Goal: Task Accomplishment & Management: Complete application form

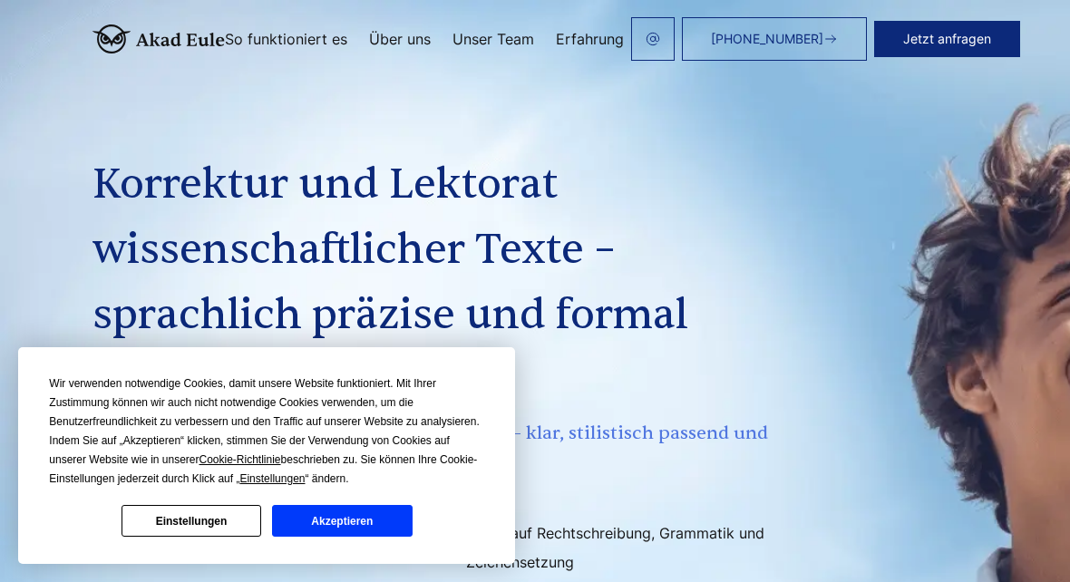
click at [363, 561] on div "Wir verwenden notwendige Cookies, damit unsere Website funktioniert. Mit Ihrer …" at bounding box center [266, 455] width 497 height 217
click at [362, 561] on div "Wir verwenden notwendige Cookies, damit unsere Website funktioniert. Mit Ihrer …" at bounding box center [266, 455] width 497 height 217
click at [391, 535] on button "Akzeptieren" at bounding box center [342, 521] width 140 height 32
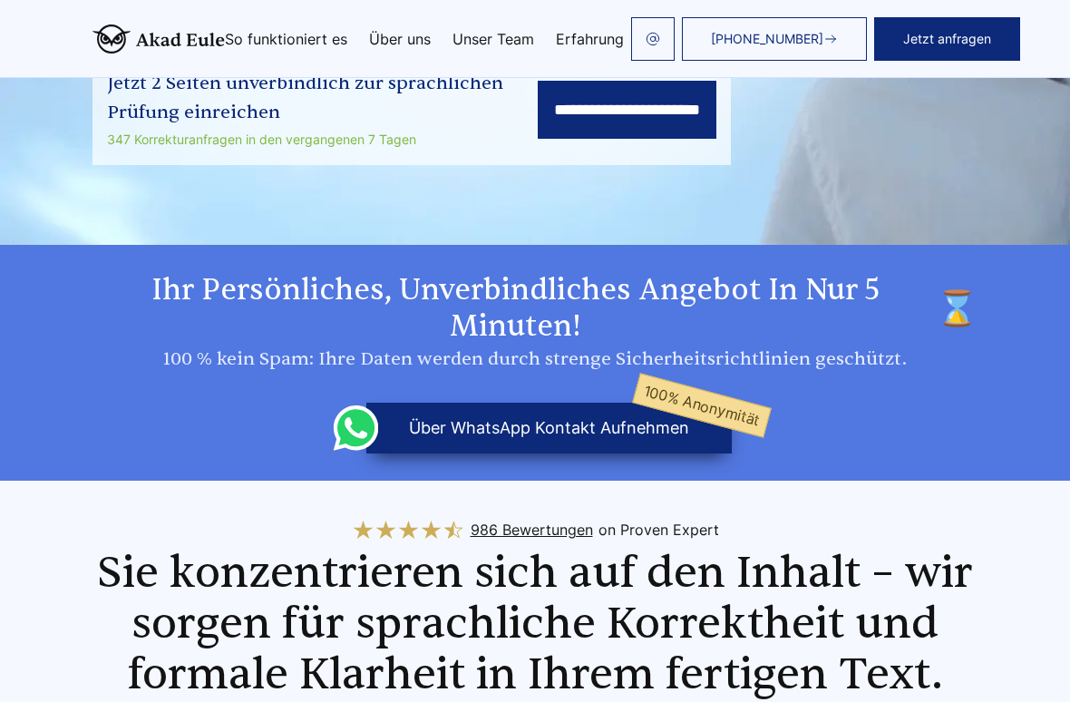
scroll to position [607, 0]
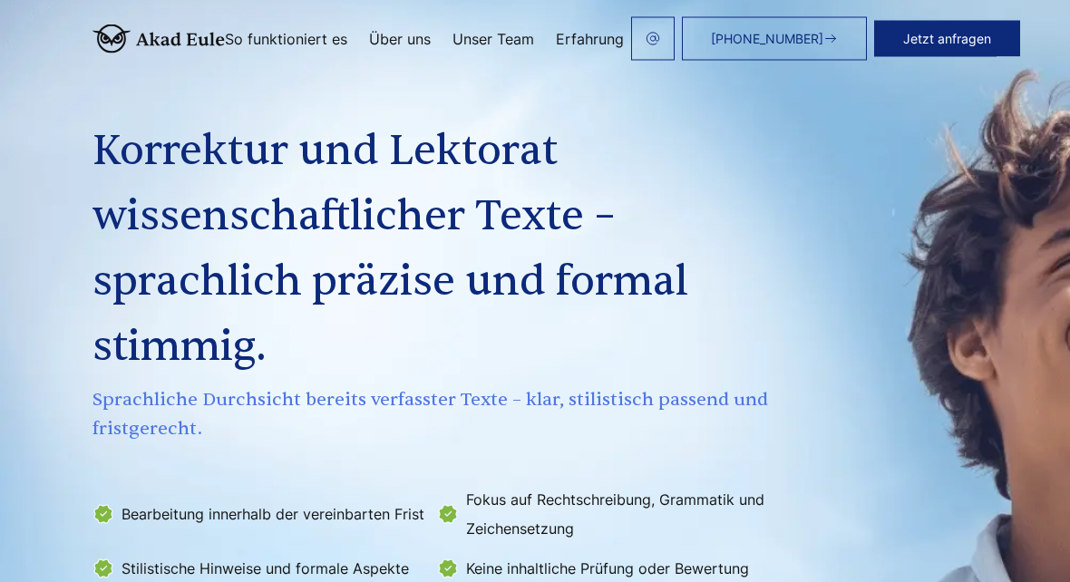
click at [978, 30] on button "Jetzt anfragen" at bounding box center [947, 39] width 146 height 36
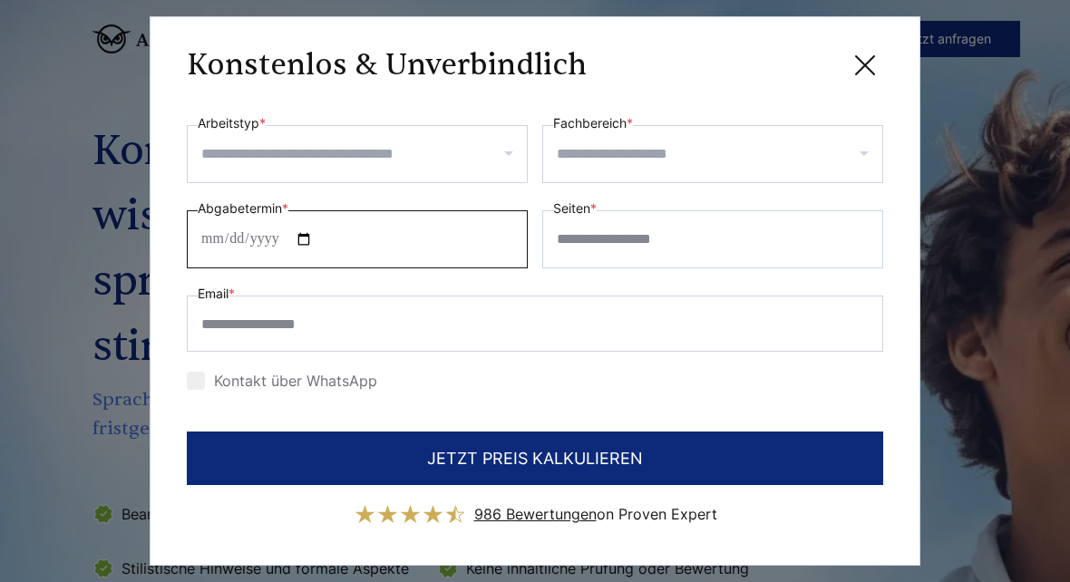
click at [497, 245] on input "Abgabetermin *" at bounding box center [357, 239] width 341 height 58
type input "**********"
click at [457, 154] on input "Arbeitstyp *" at bounding box center [364, 154] width 326 height 29
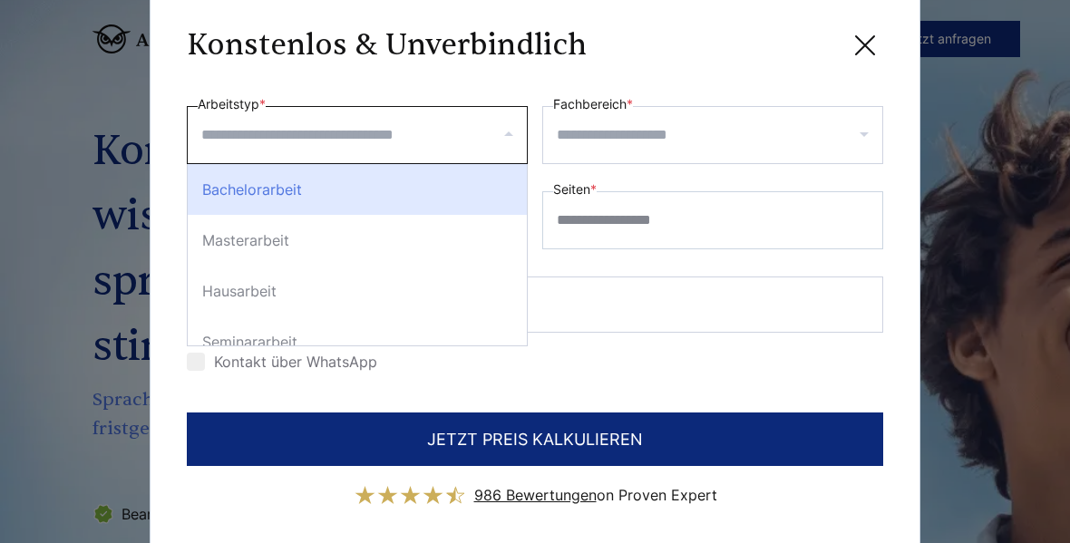
click at [476, 198] on div "Bachelorarbeit" at bounding box center [357, 189] width 339 height 51
select select "**"
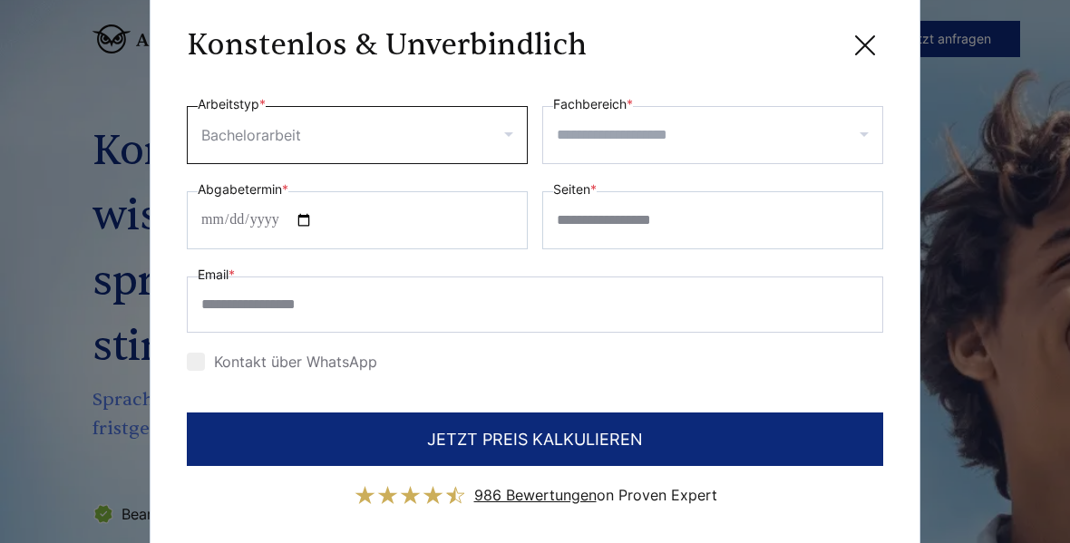
click at [473, 218] on input "**********" at bounding box center [357, 220] width 341 height 58
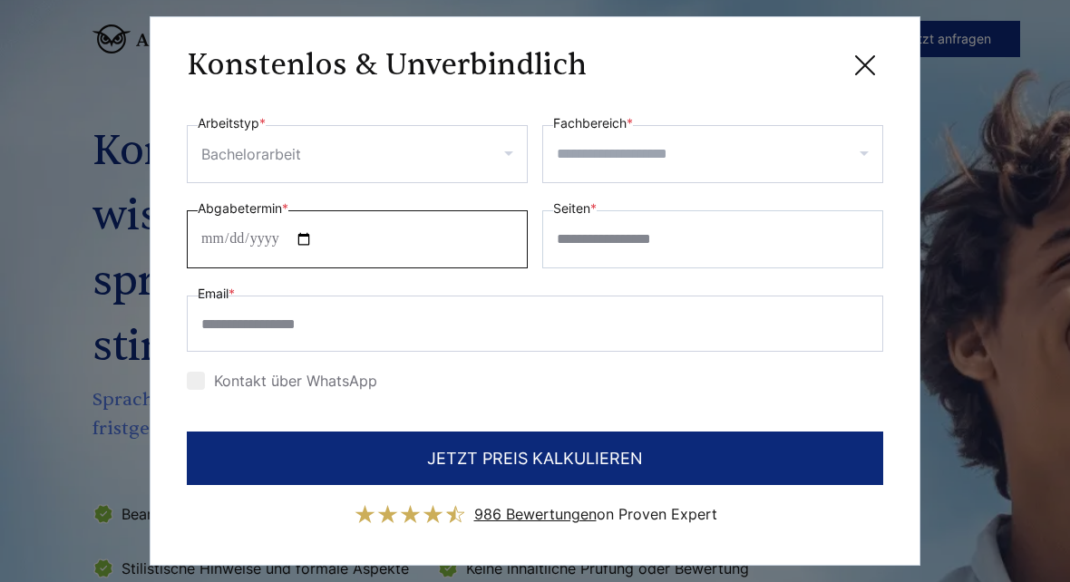
type input "**********"
click at [737, 157] on input "Fachbereich *" at bounding box center [720, 154] width 326 height 29
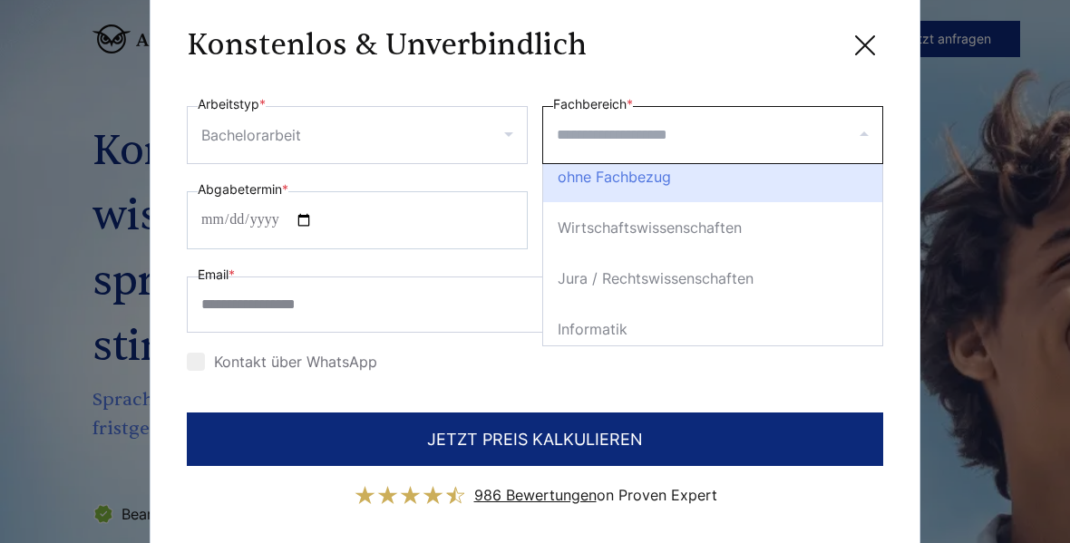
scroll to position [12, 0]
click at [780, 232] on div "Wirtschaftswissenschaften" at bounding box center [712, 228] width 339 height 51
select select "*"
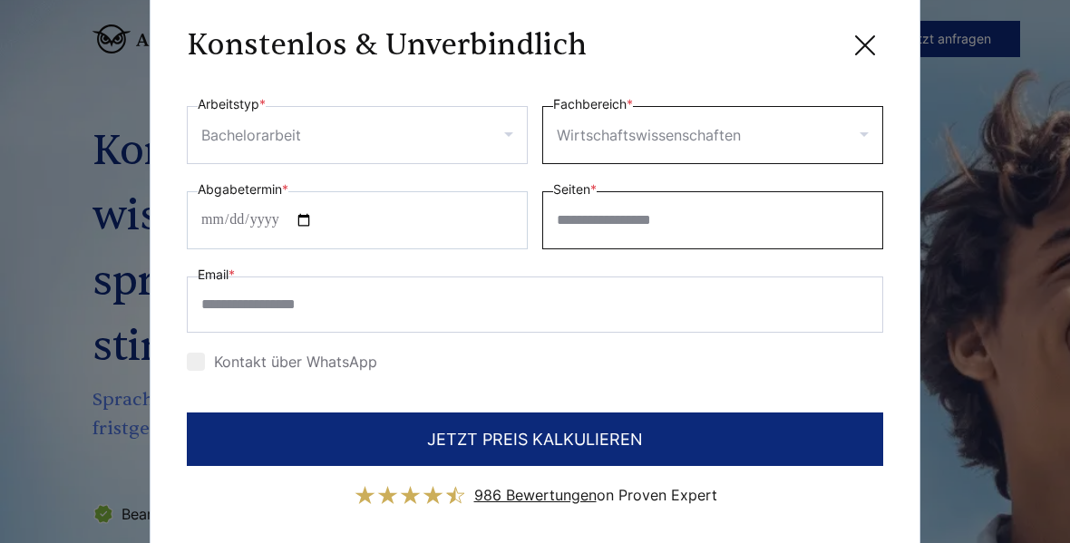
click at [714, 222] on input "Seiten *" at bounding box center [712, 220] width 341 height 58
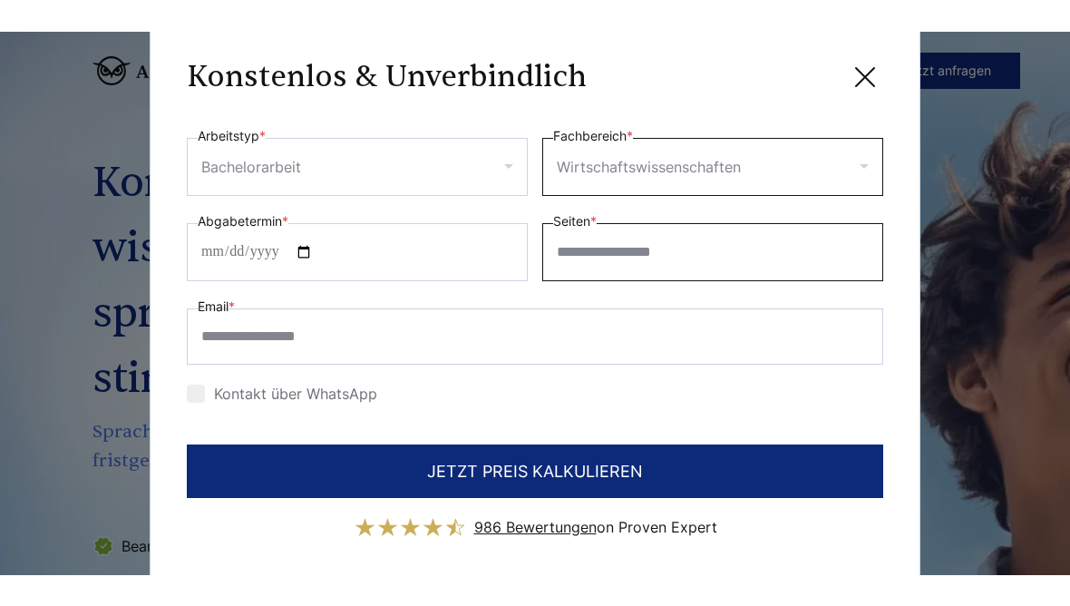
scroll to position [33, 0]
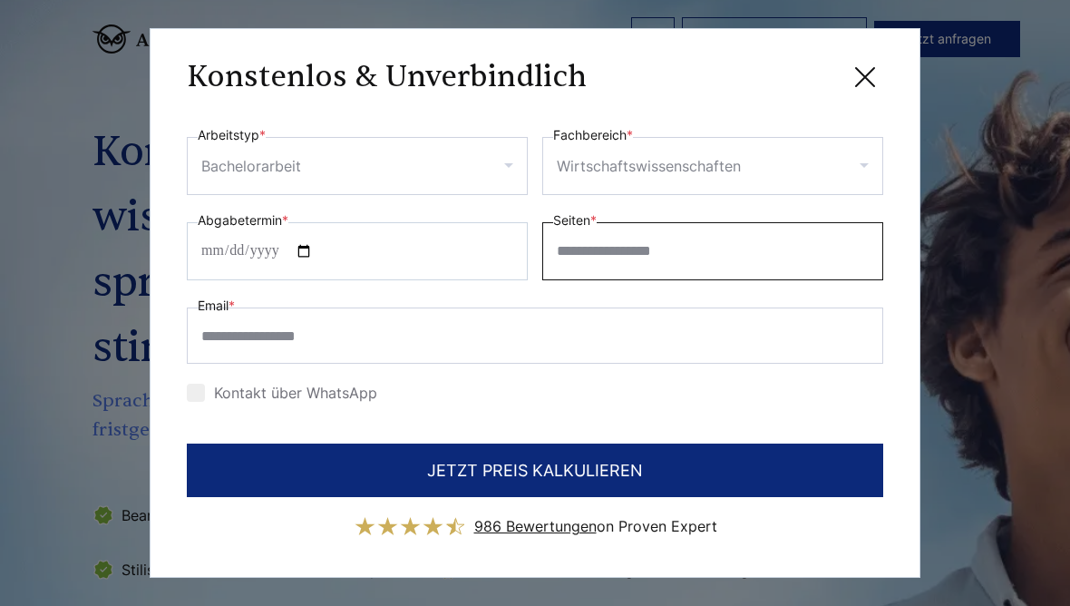
type input "*"
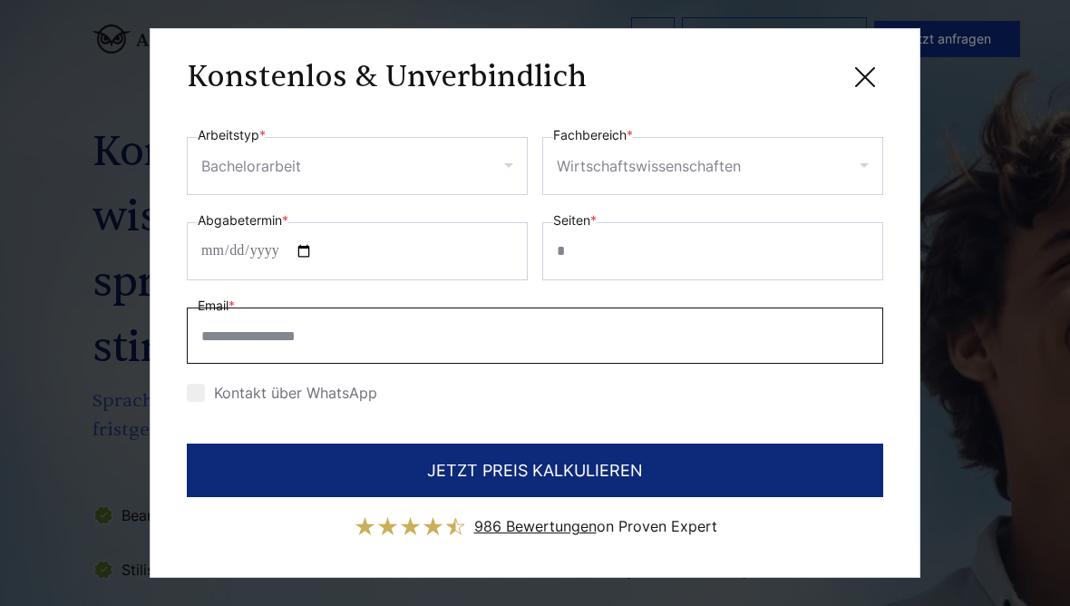
click at [559, 363] on input "Email *" at bounding box center [535, 335] width 697 height 56
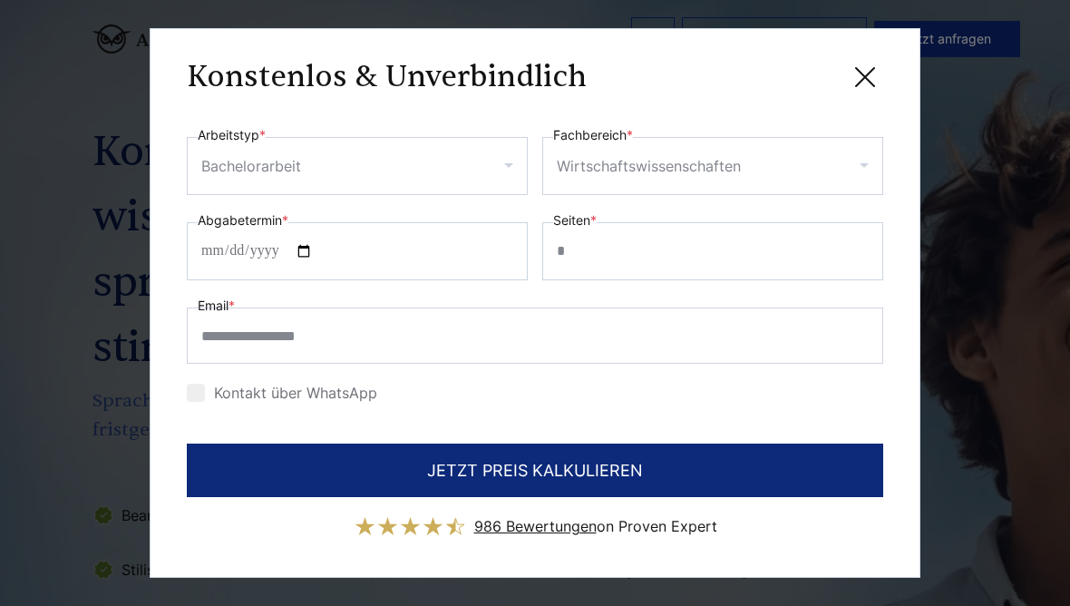
click at [878, 60] on icon at bounding box center [865, 77] width 36 height 36
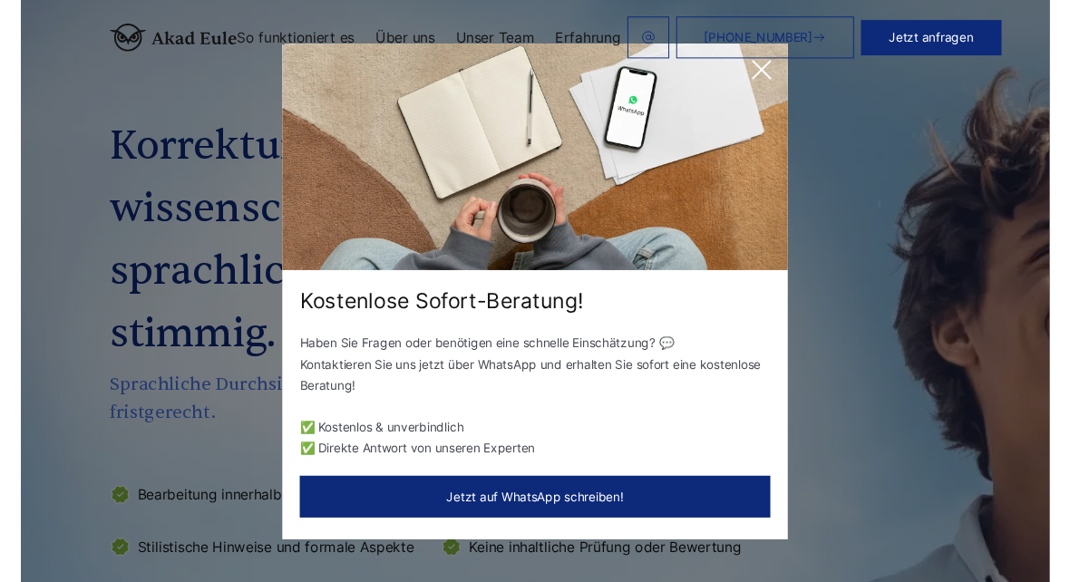
scroll to position [34, 0]
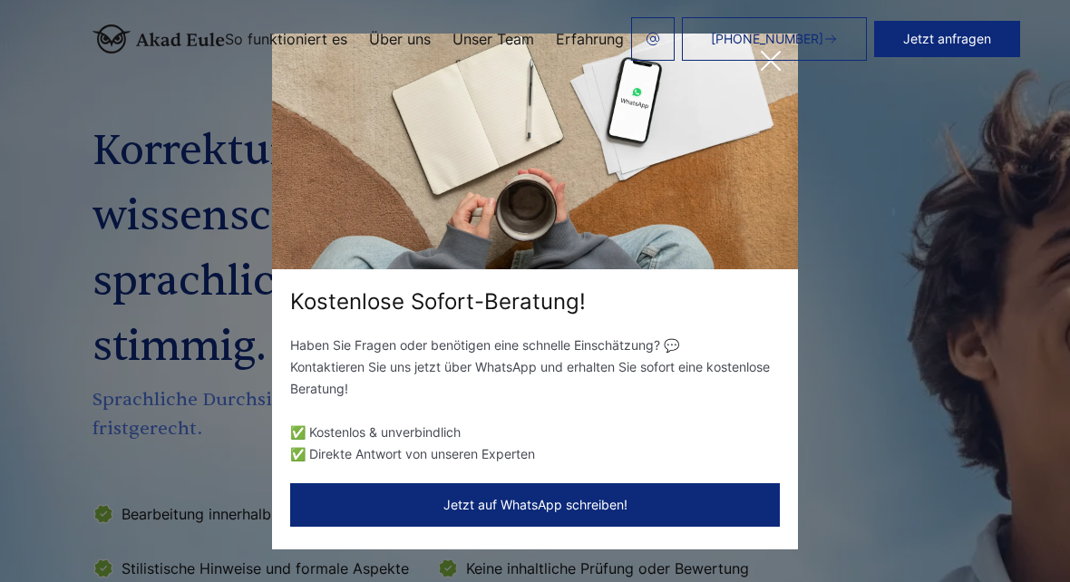
click at [936, 418] on div "Kostenlose Sofort-Beratung! Haben Sie Fragen oder benötigen eine schnelle Einsc…" at bounding box center [535, 291] width 1070 height 582
click at [780, 80] on img at bounding box center [535, 152] width 526 height 236
click at [791, 60] on link "[PHONE_NUMBER]" at bounding box center [774, 39] width 185 height 44
click at [930, 463] on div "Kostenlose Sofort-Beratung! Haben Sie Fragen oder benötigen eine schnelle Einsc…" at bounding box center [535, 291] width 1070 height 582
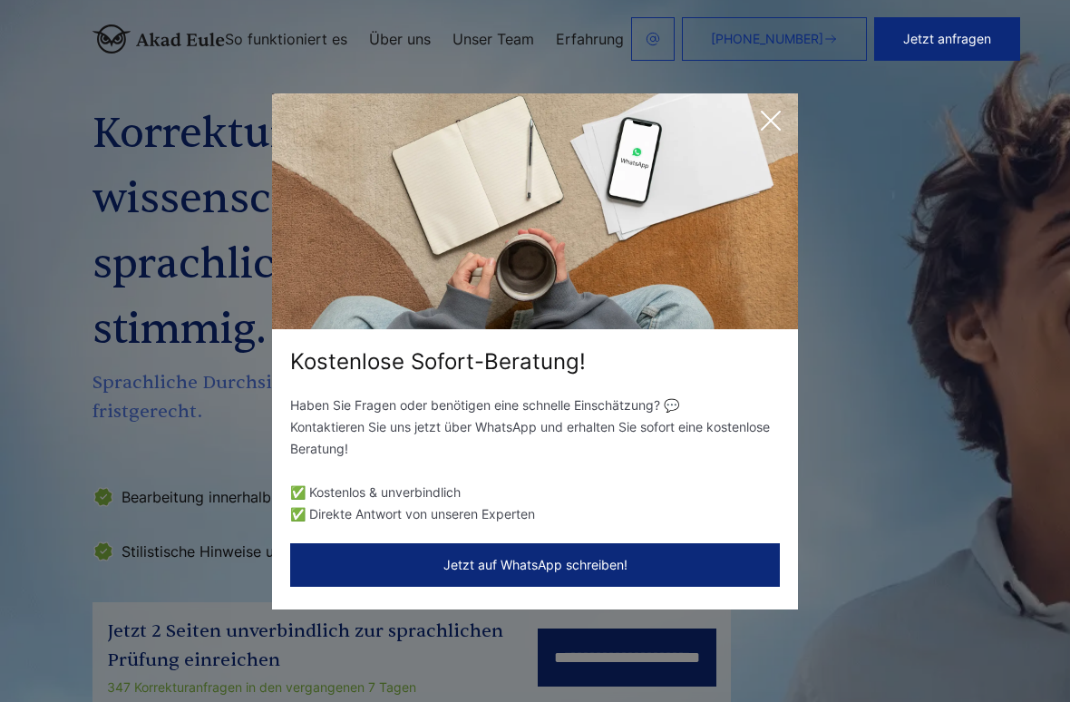
scroll to position [78, 0]
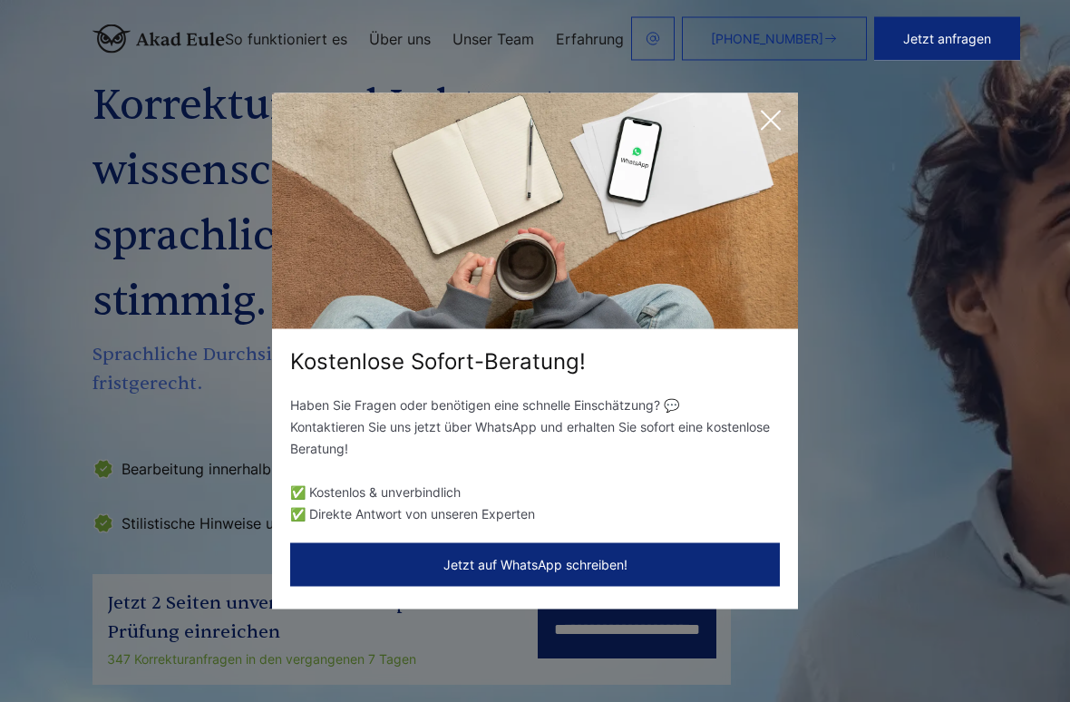
click at [770, 127] on icon at bounding box center [771, 120] width 36 height 36
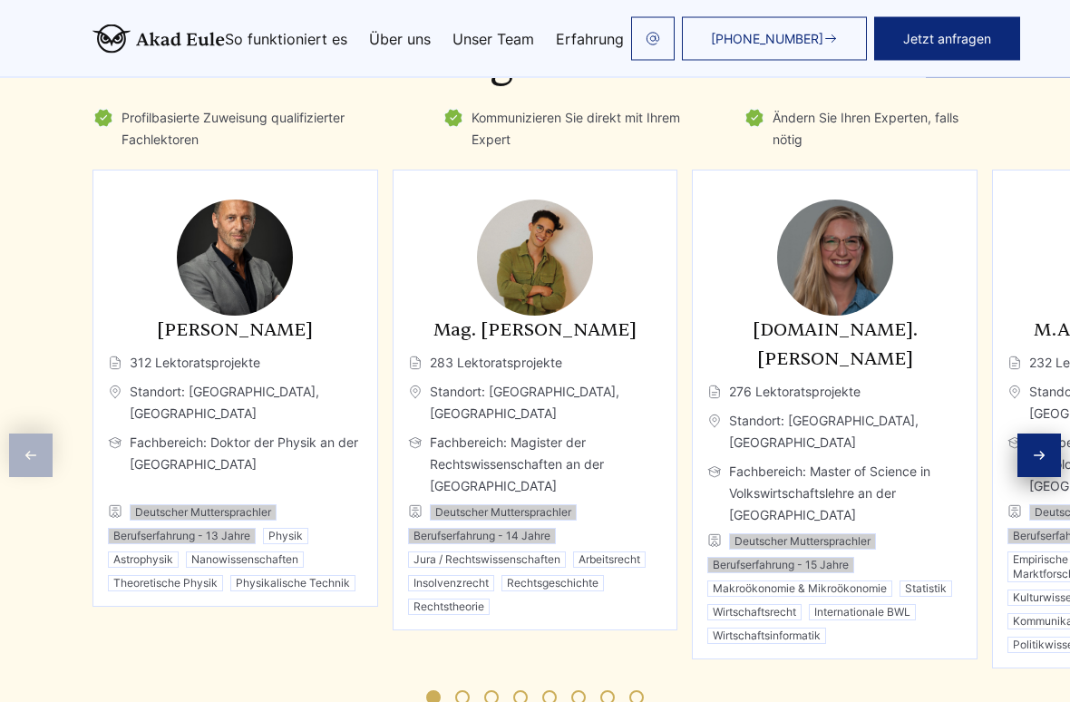
scroll to position [3141, 0]
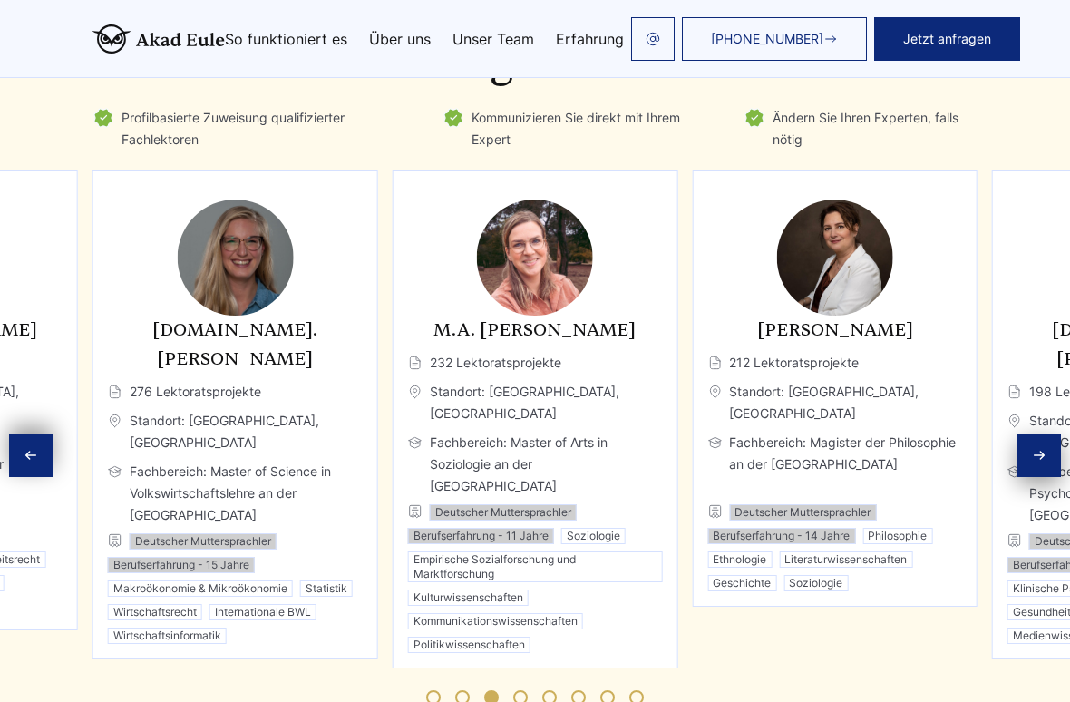
click at [958, 48] on button "Jetzt anfragen" at bounding box center [947, 39] width 146 height 44
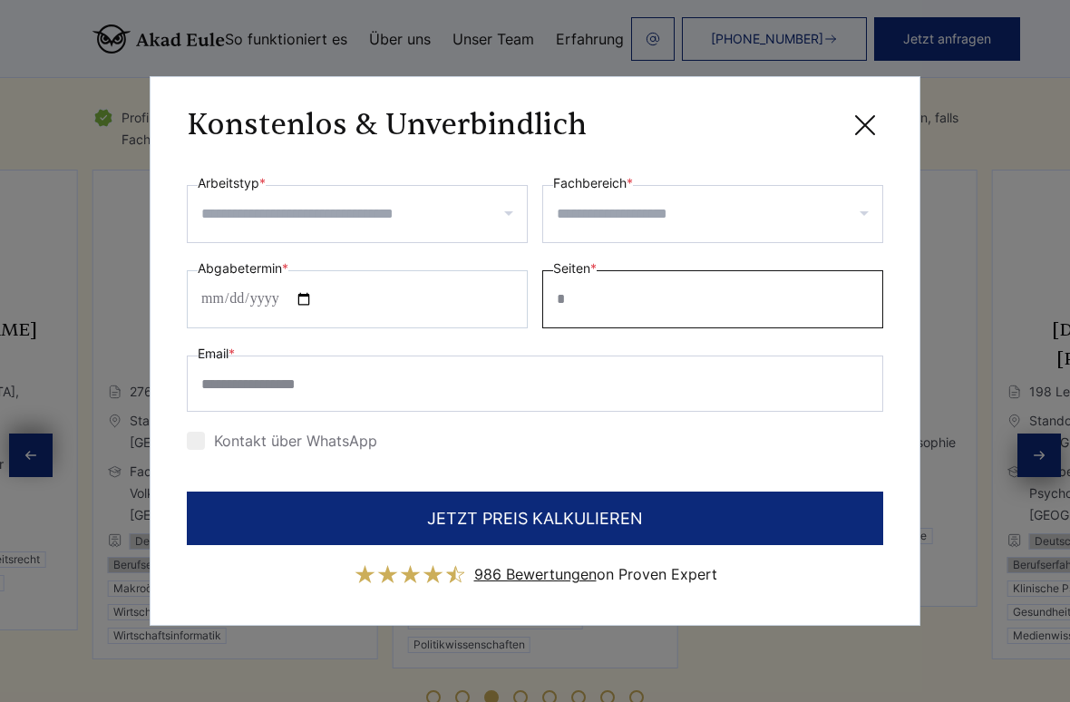
click at [689, 293] on input "Seiten *" at bounding box center [712, 299] width 341 height 58
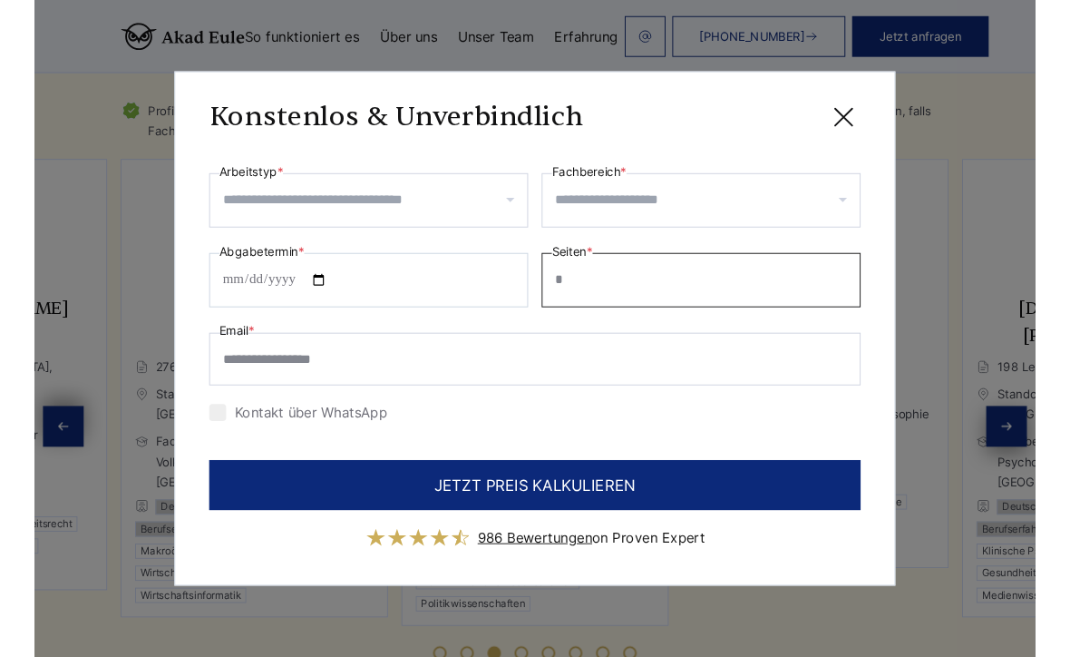
scroll to position [3140, 0]
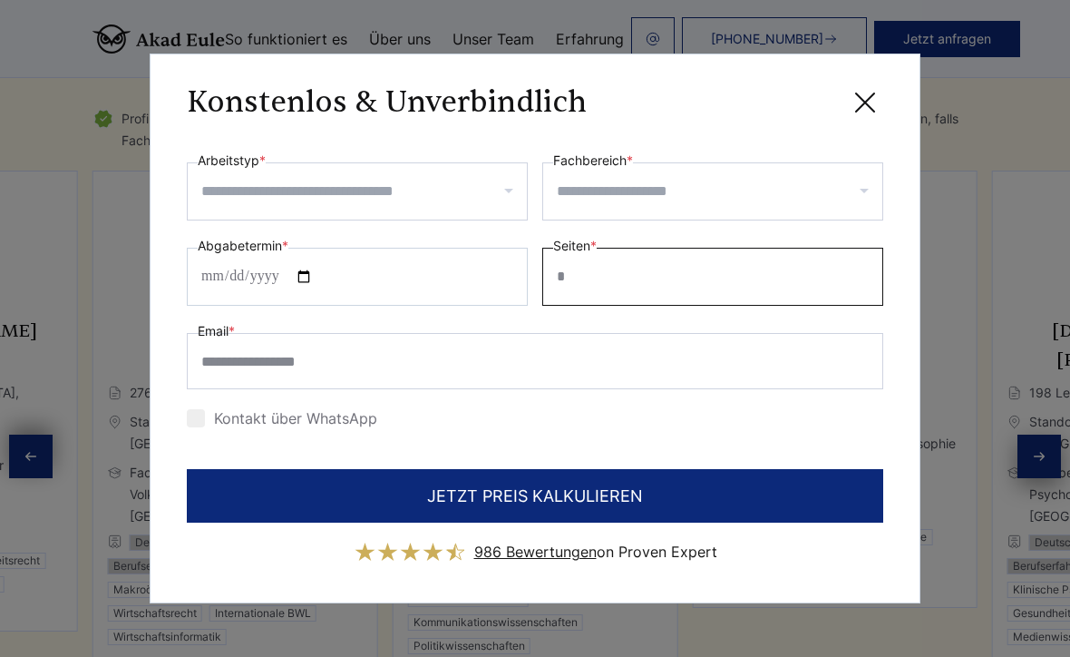
click at [503, 197] on input "Arbeitstyp *" at bounding box center [364, 191] width 326 height 29
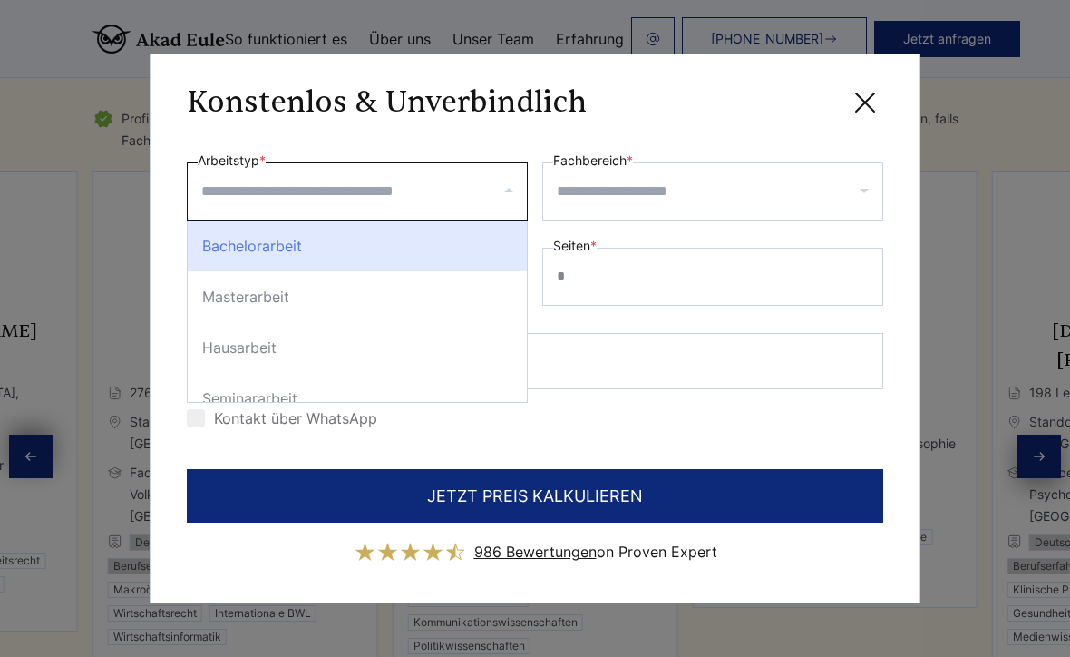
click at [473, 252] on div "Bachelorarbeit" at bounding box center [357, 245] width 339 height 51
select select "**"
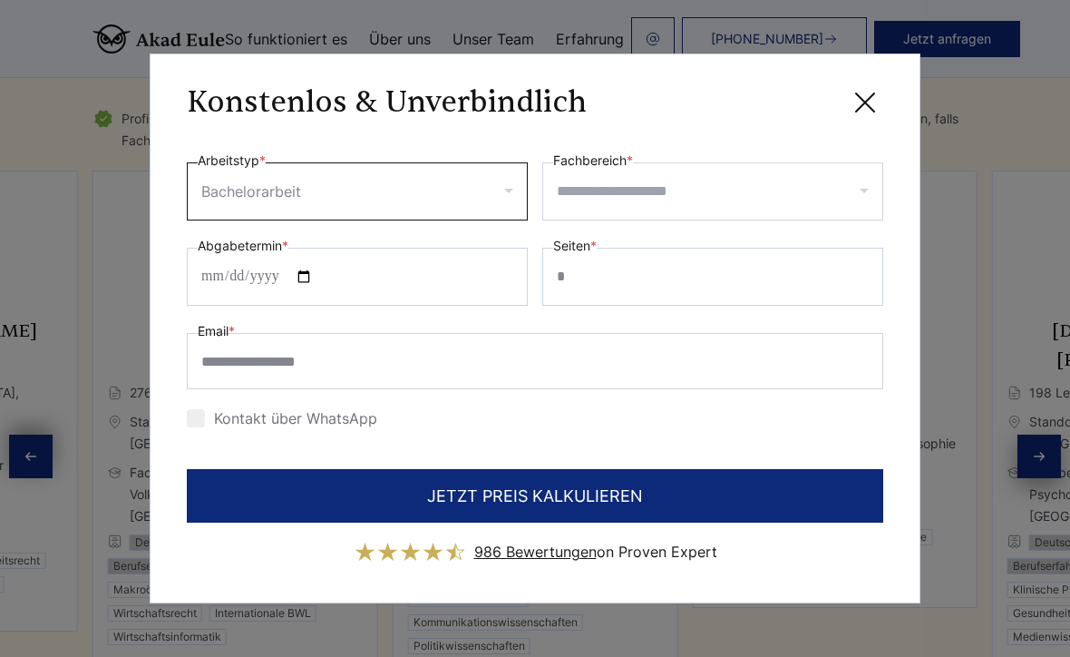
click at [498, 202] on input "Arbeitstyp *" at bounding box center [414, 191] width 219 height 29
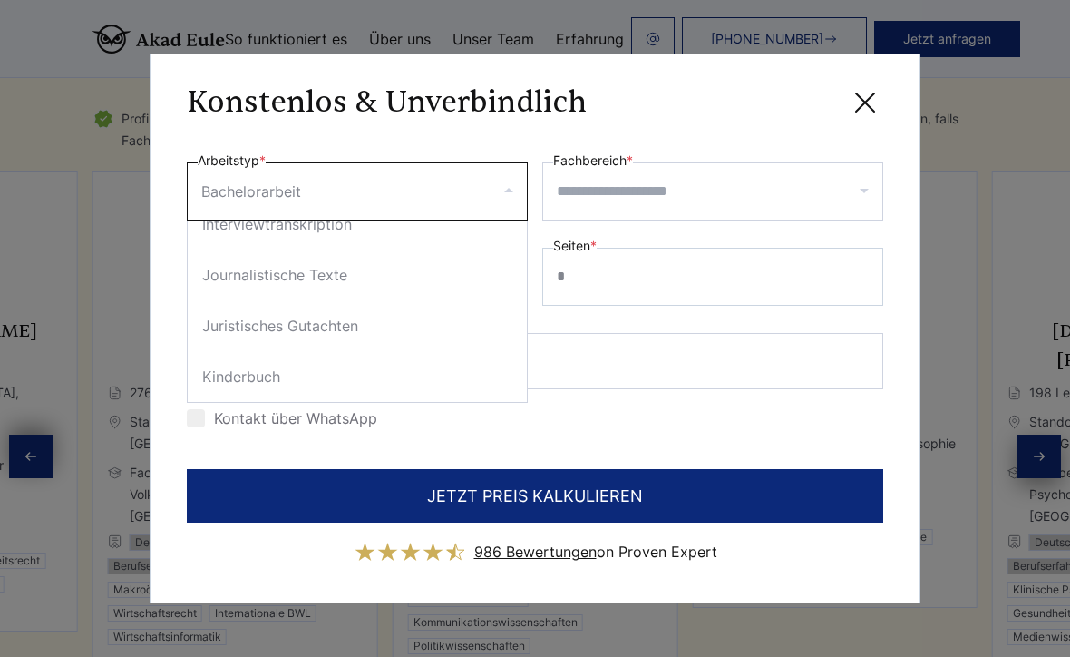
scroll to position [2358, 0]
click at [630, 400] on div "**********" at bounding box center [535, 291] width 697 height 283
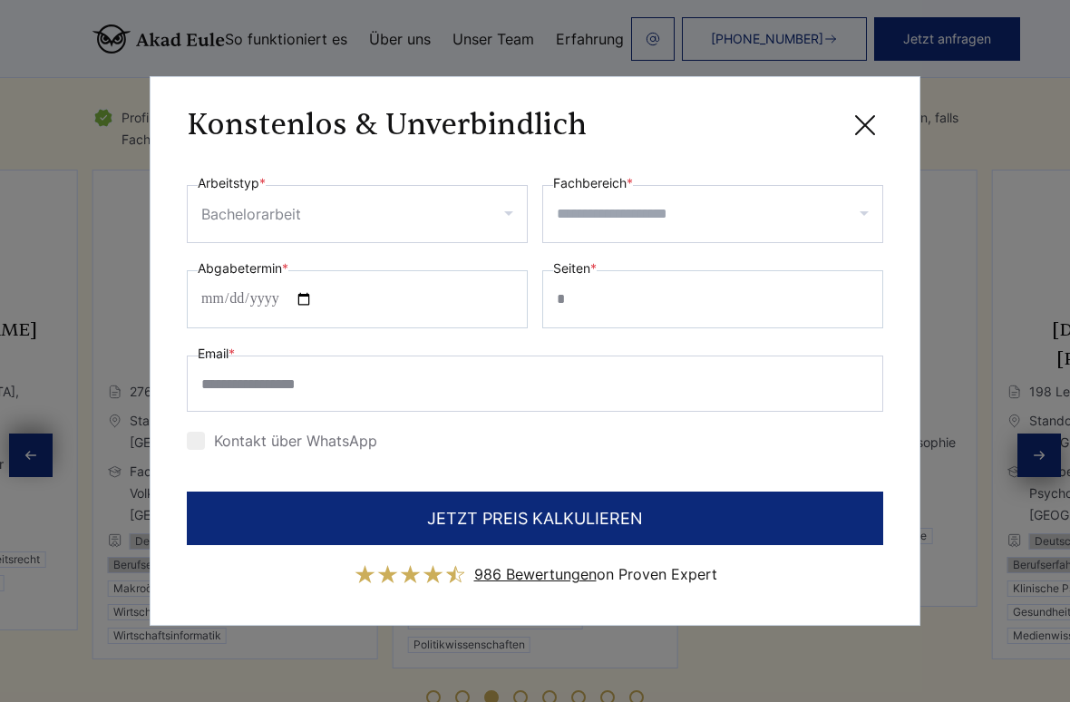
click at [746, 194] on div at bounding box center [712, 214] width 341 height 58
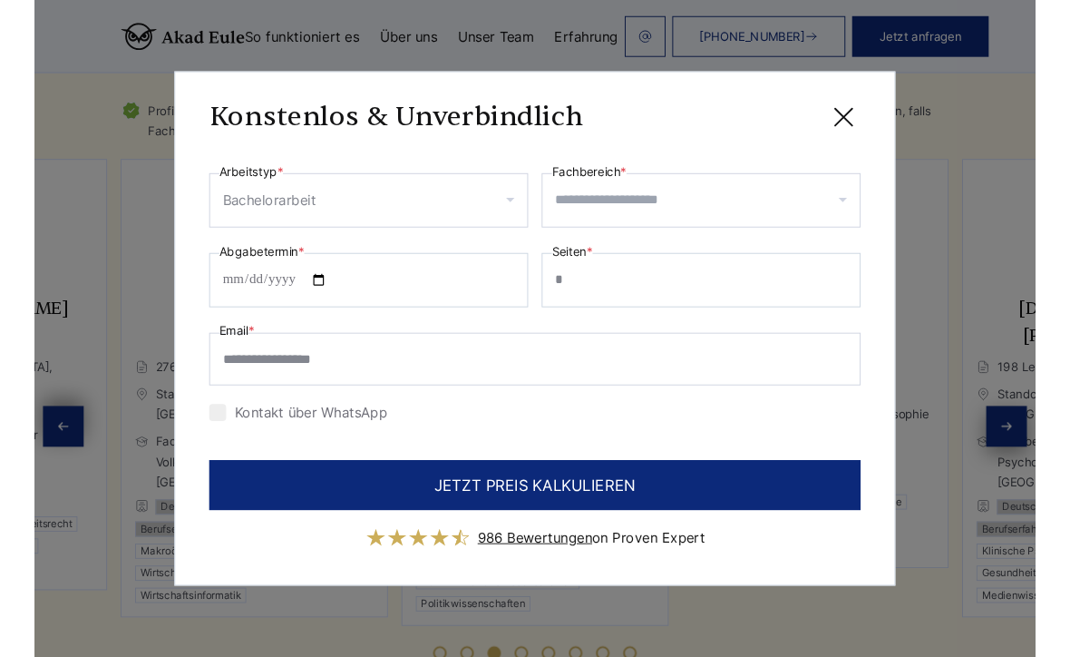
scroll to position [3140, 0]
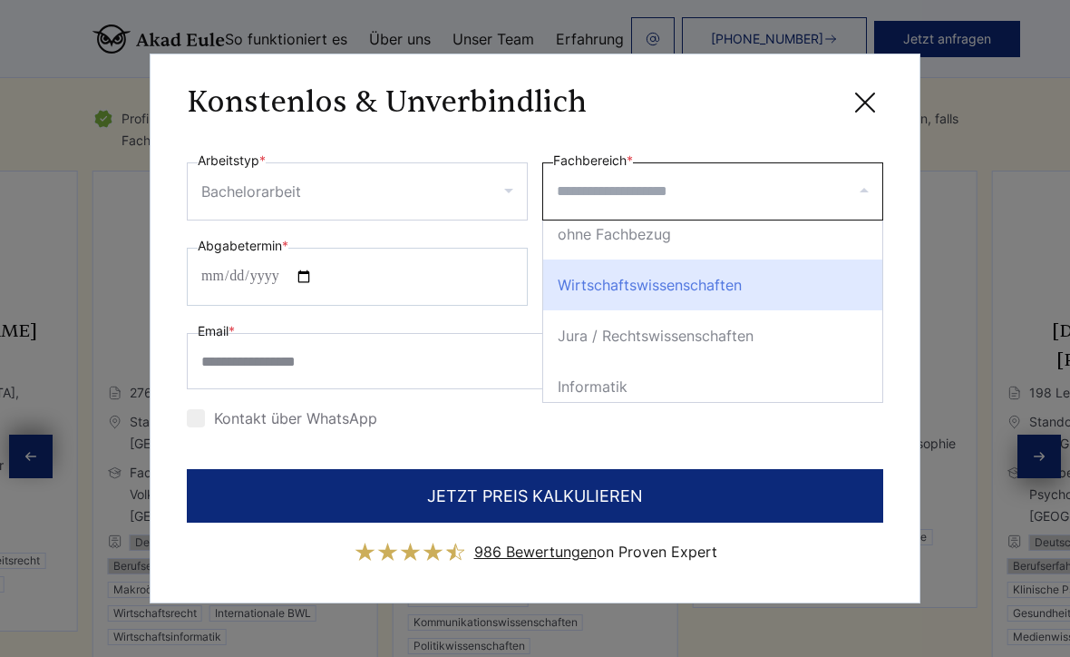
click at [740, 222] on div "ohne Fachbezug" at bounding box center [712, 234] width 339 height 51
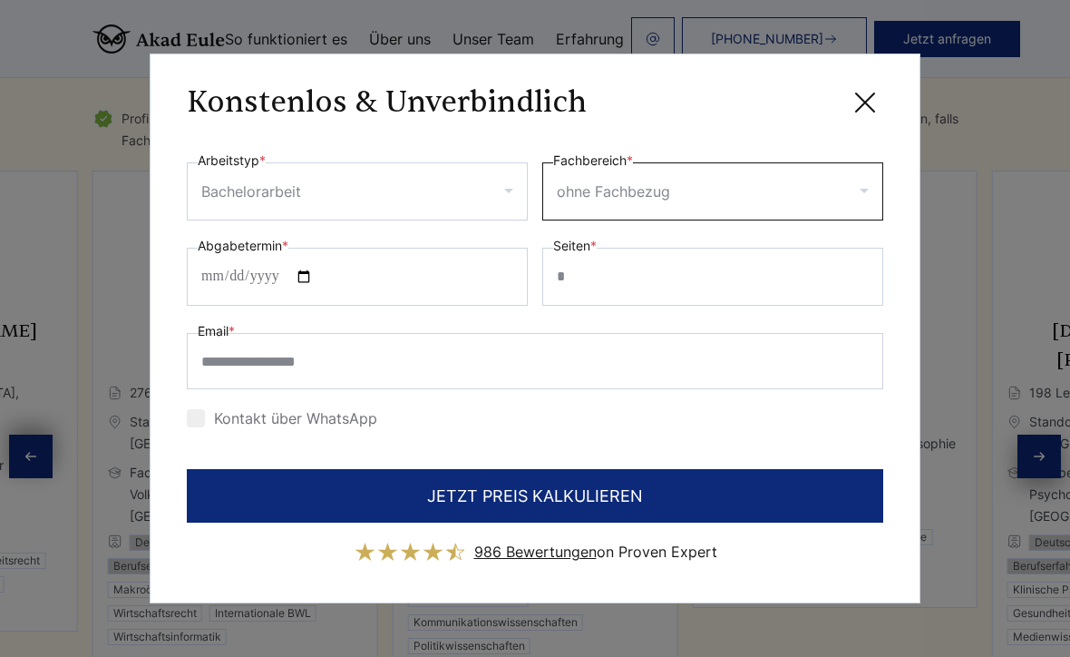
click at [746, 204] on input "Fachbereich *" at bounding box center [776, 191] width 205 height 29
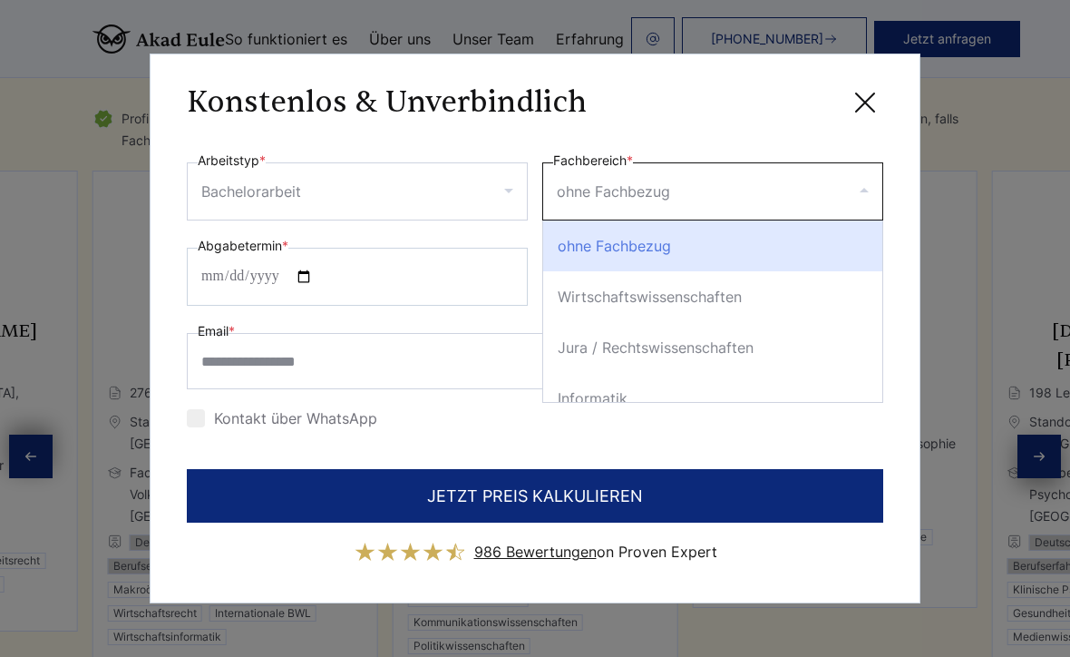
click at [742, 286] on div "Wirtschaftswissenschaften" at bounding box center [712, 296] width 339 height 51
select select "*"
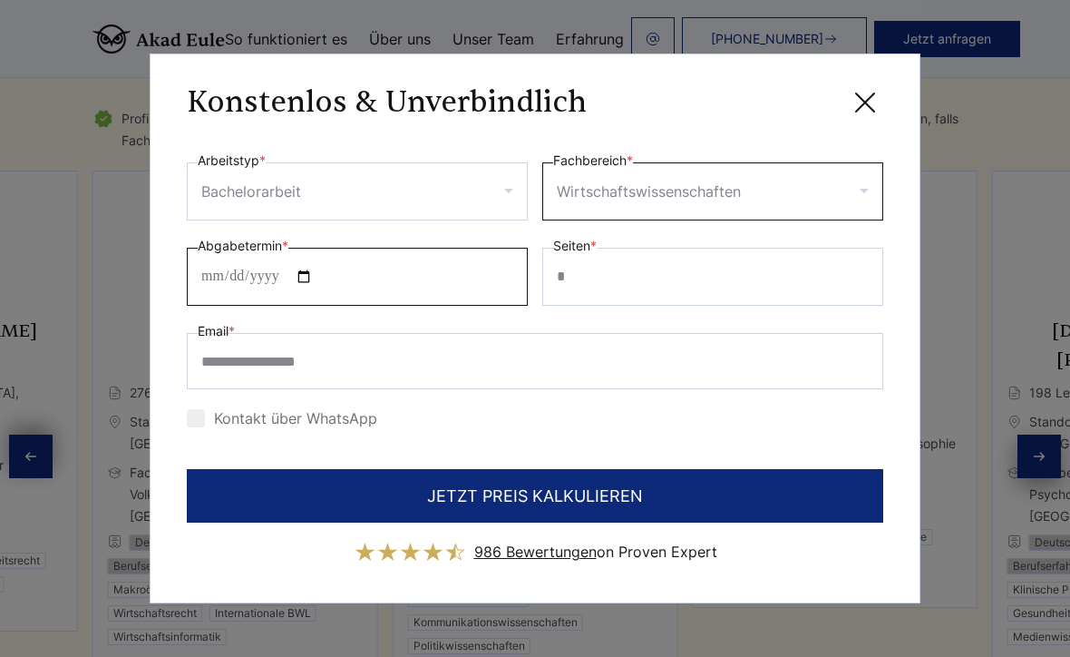
click at [495, 262] on input "Abgabetermin *" at bounding box center [357, 277] width 341 height 58
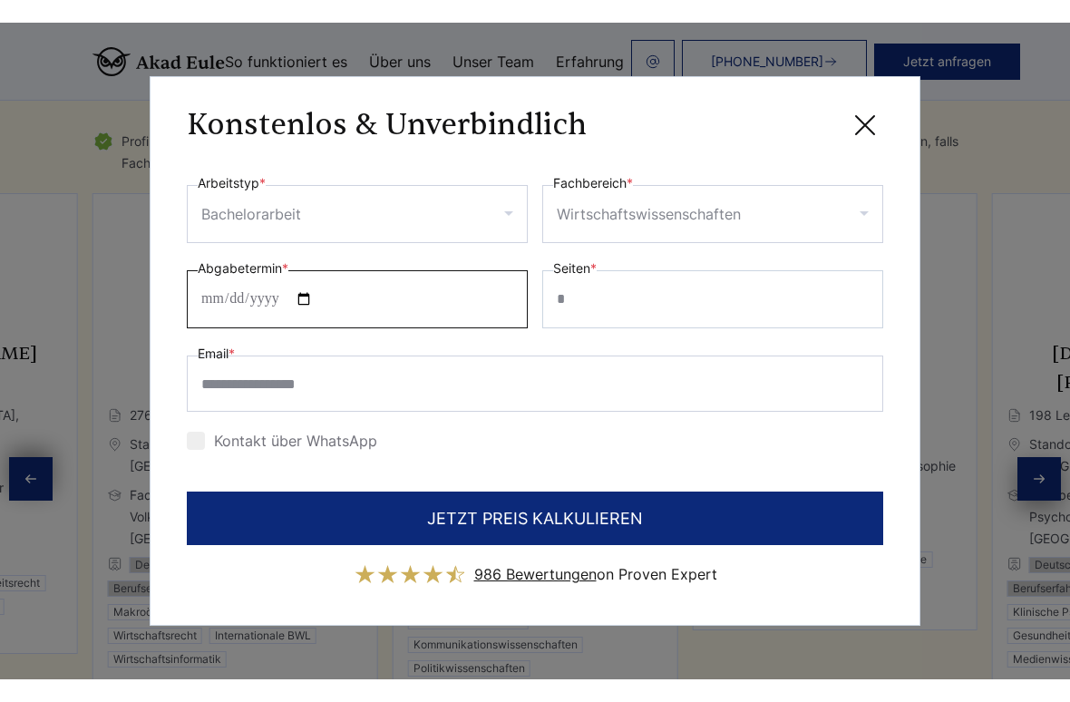
scroll to position [3141, 0]
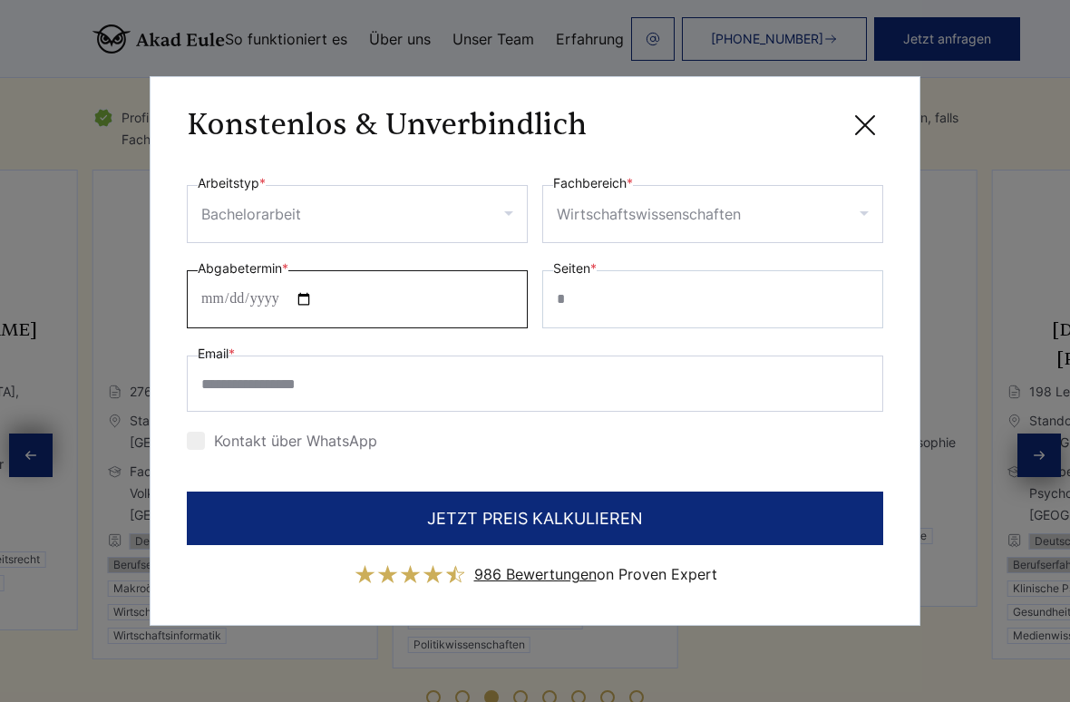
type input "**********"
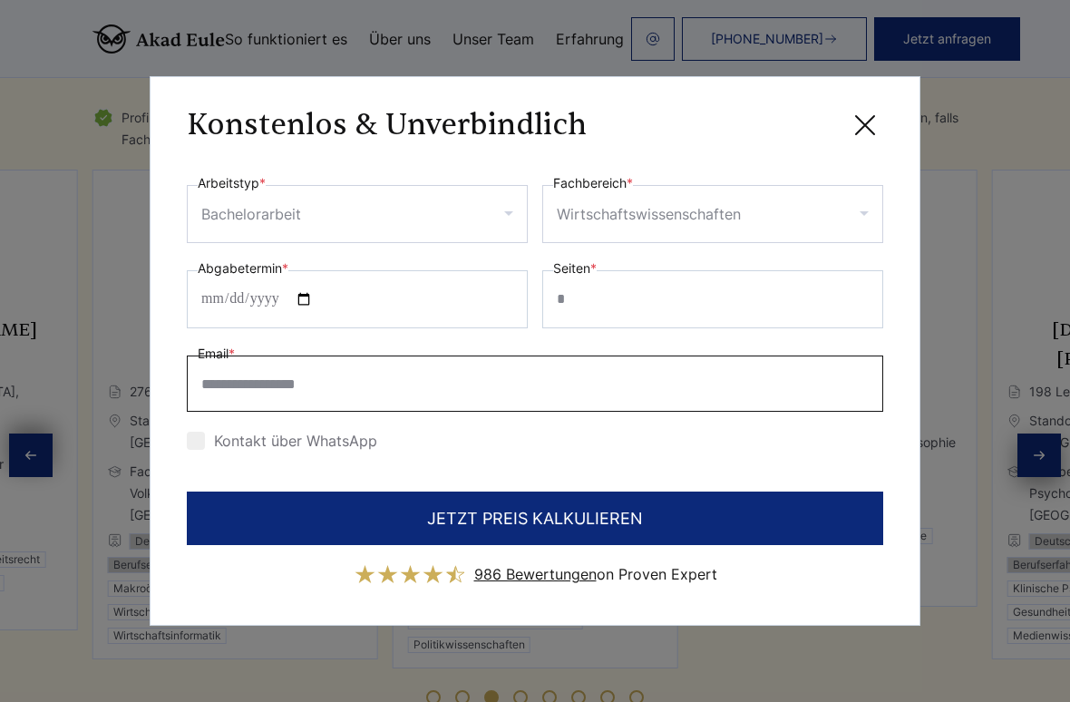
click at [545, 385] on input "Email *" at bounding box center [535, 384] width 697 height 56
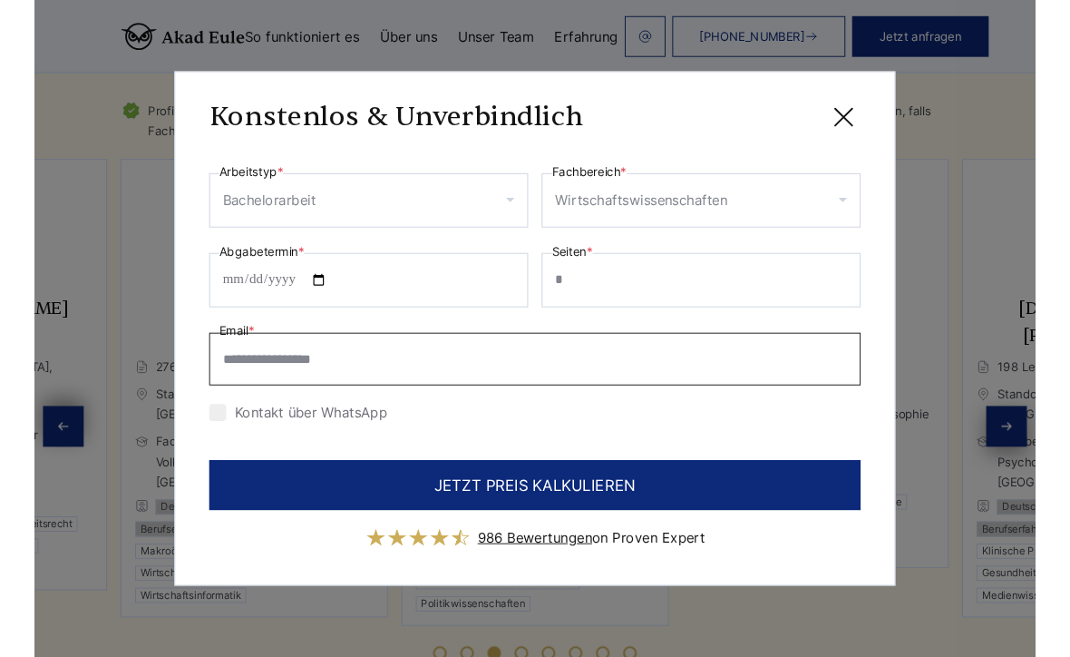
scroll to position [3140, 0]
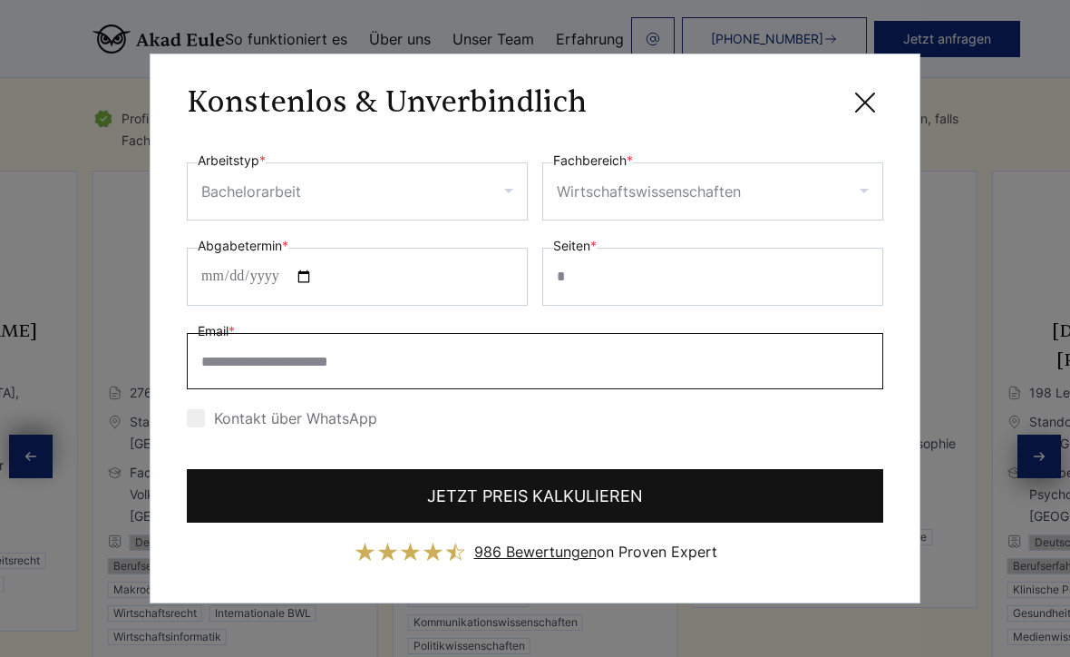
type input "**********"
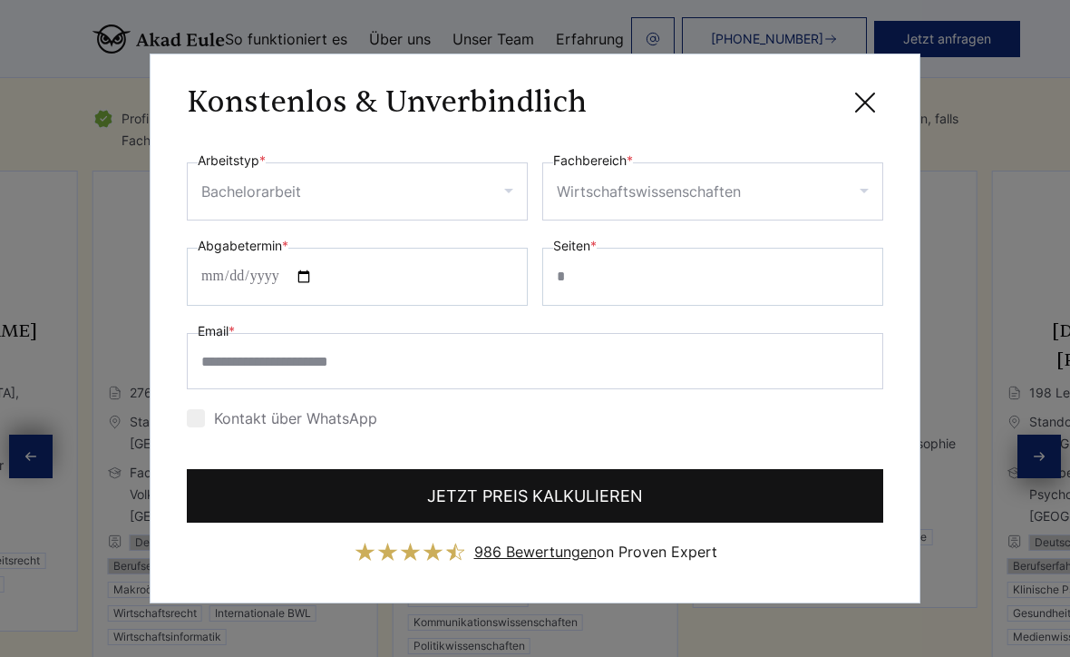
click at [781, 502] on button "JETZT PREIS KALKULIEREN" at bounding box center [535, 496] width 697 height 54
type input "*"
click at [776, 507] on button "JETZT PREIS KALKULIEREN" at bounding box center [535, 496] width 697 height 54
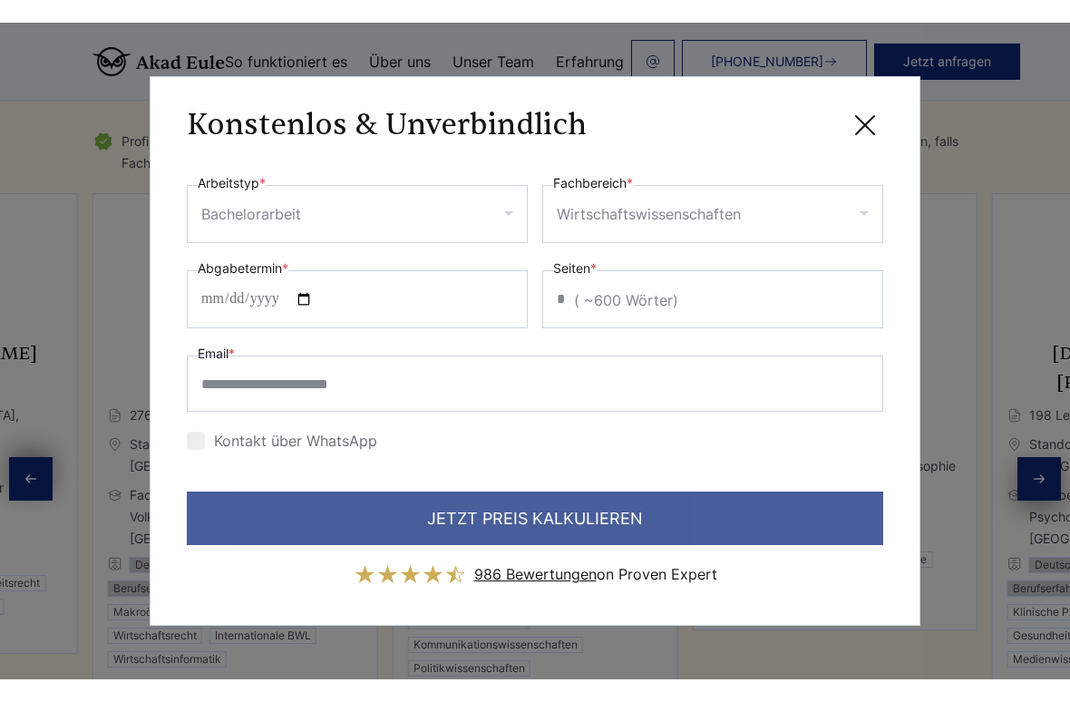
scroll to position [3141, 0]
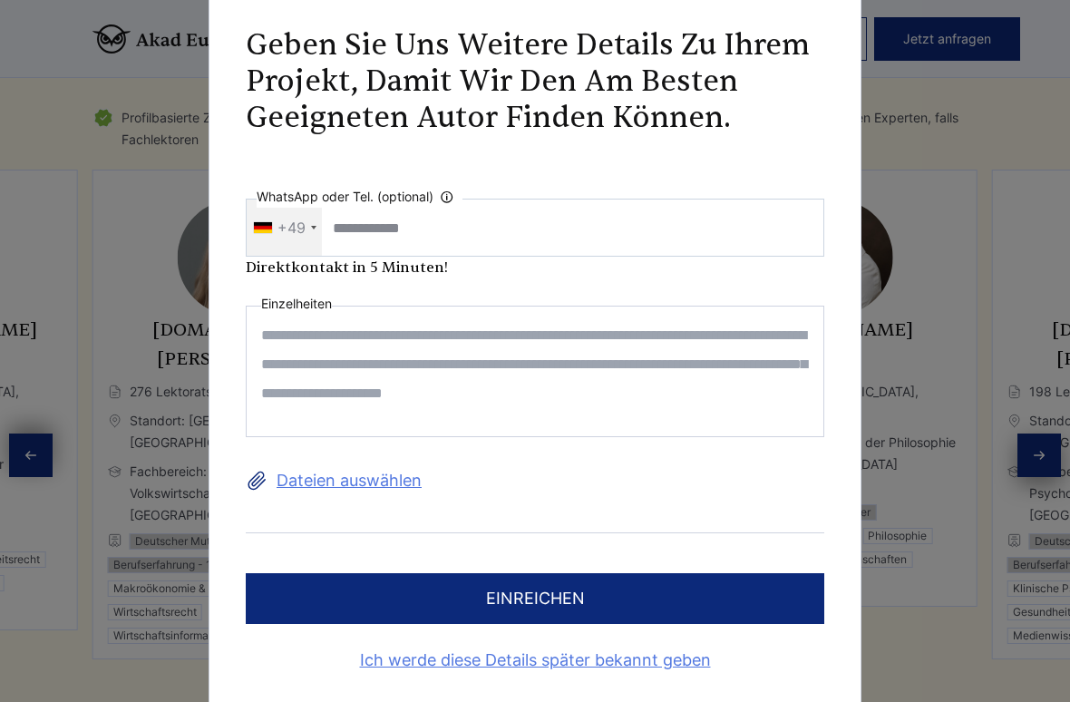
click at [682, 365] on textarea at bounding box center [535, 372] width 579 height 132
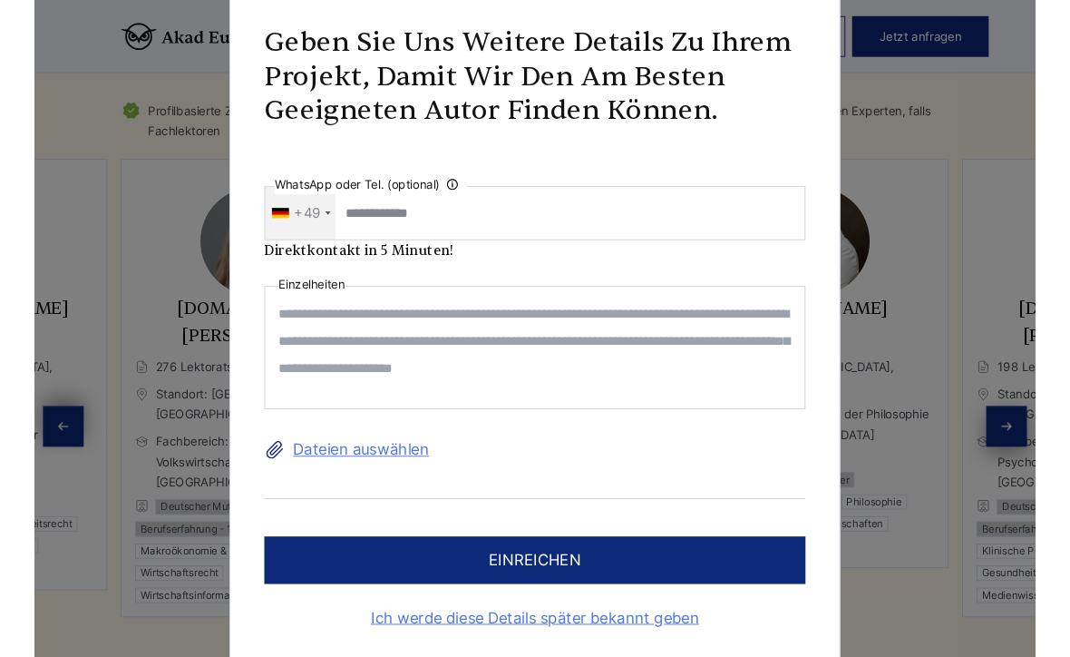
scroll to position [3140, 0]
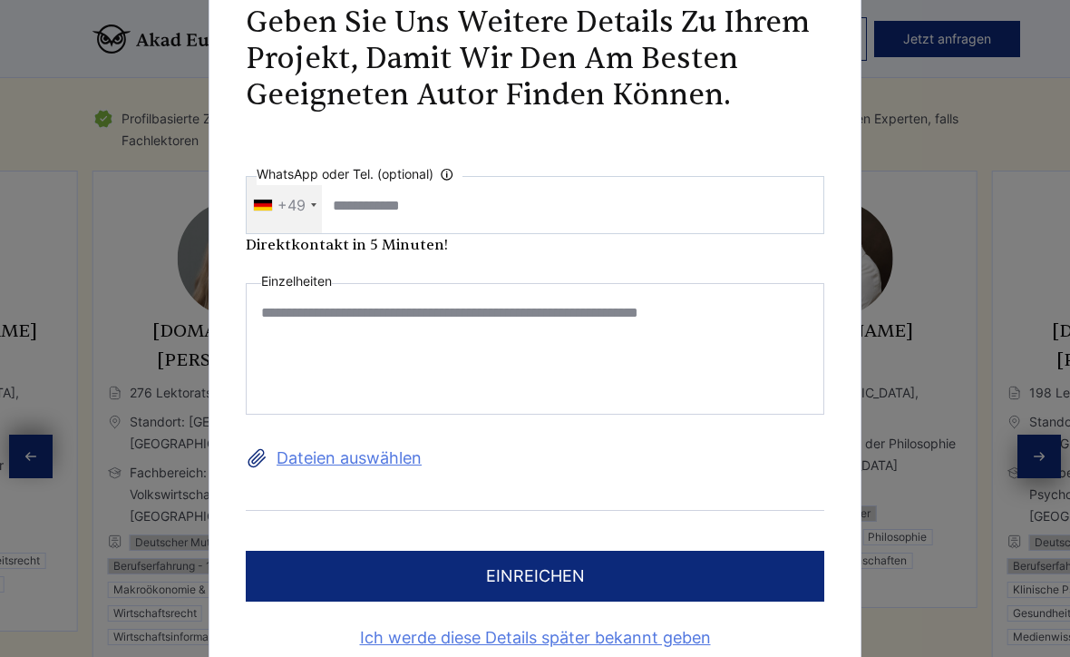
type textarea "**********"
click at [678, 581] on button "einreichen" at bounding box center [535, 576] width 579 height 51
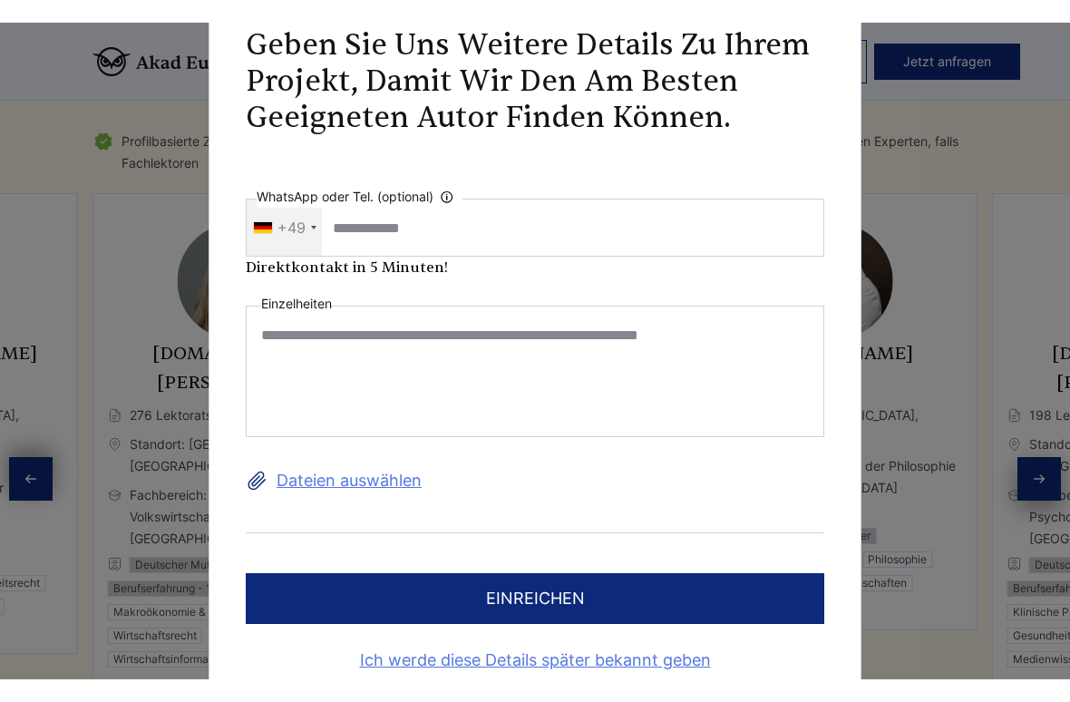
scroll to position [3141, 0]
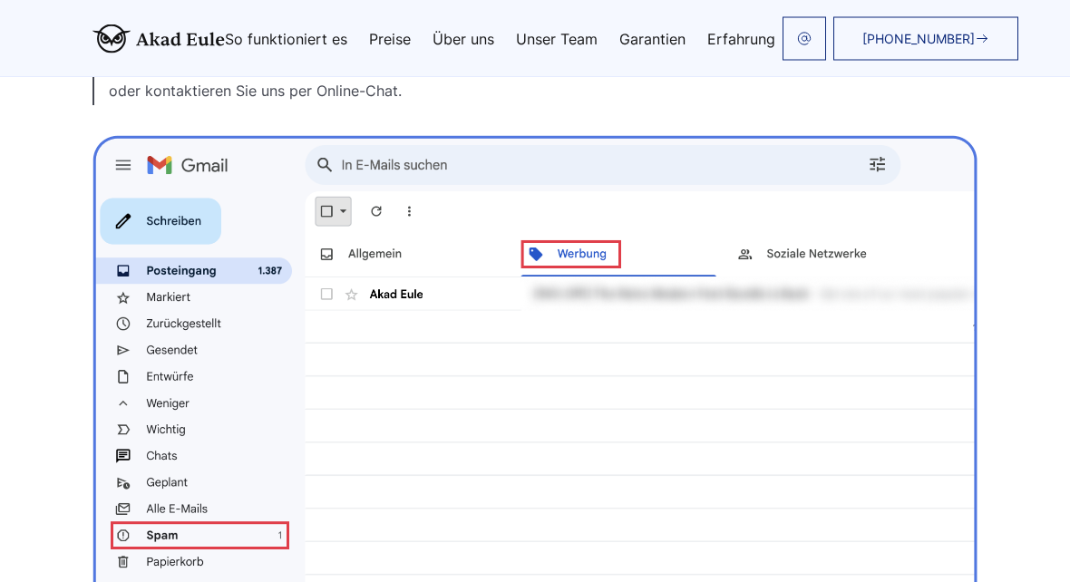
scroll to position [365, 0]
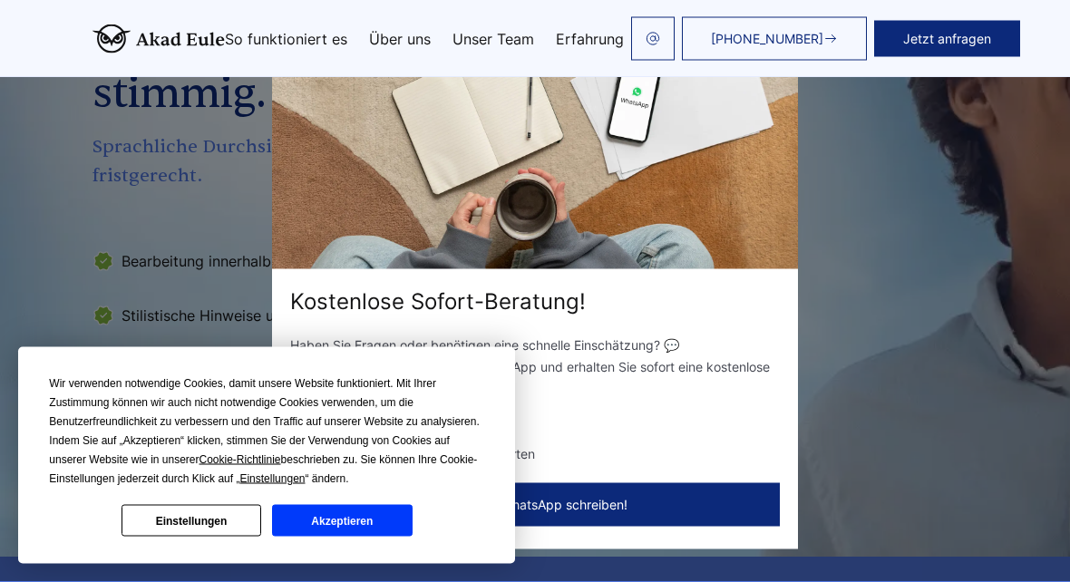
scroll to position [287, 0]
click at [375, 511] on button "Akzeptieren" at bounding box center [342, 521] width 140 height 32
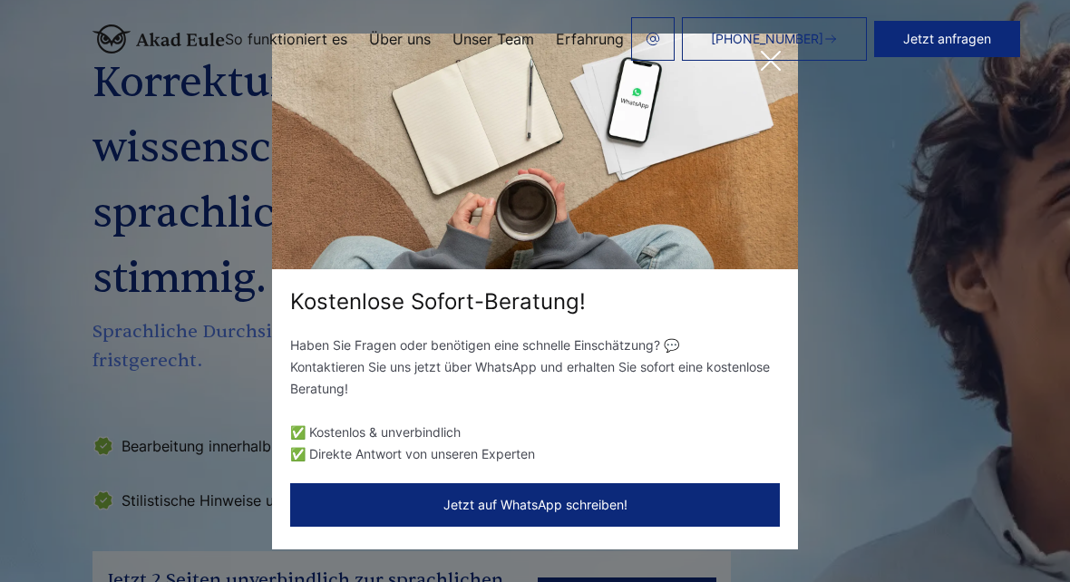
scroll to position [0, 0]
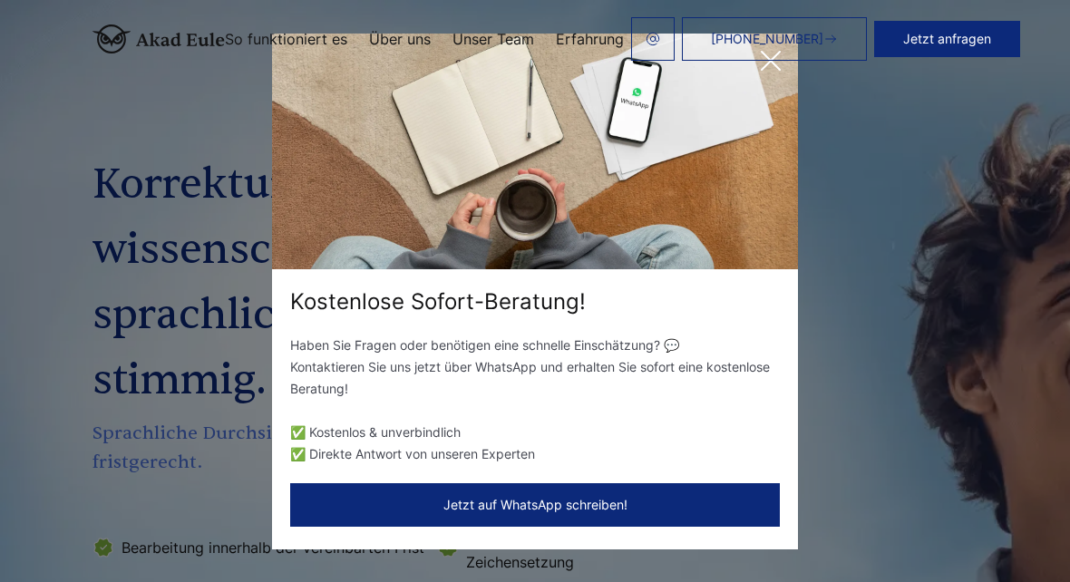
click at [964, 492] on div "Kostenlose Sofort-Beratung! Haben Sie Fragen oder benötigen eine schnelle Einsc…" at bounding box center [535, 291] width 1070 height 582
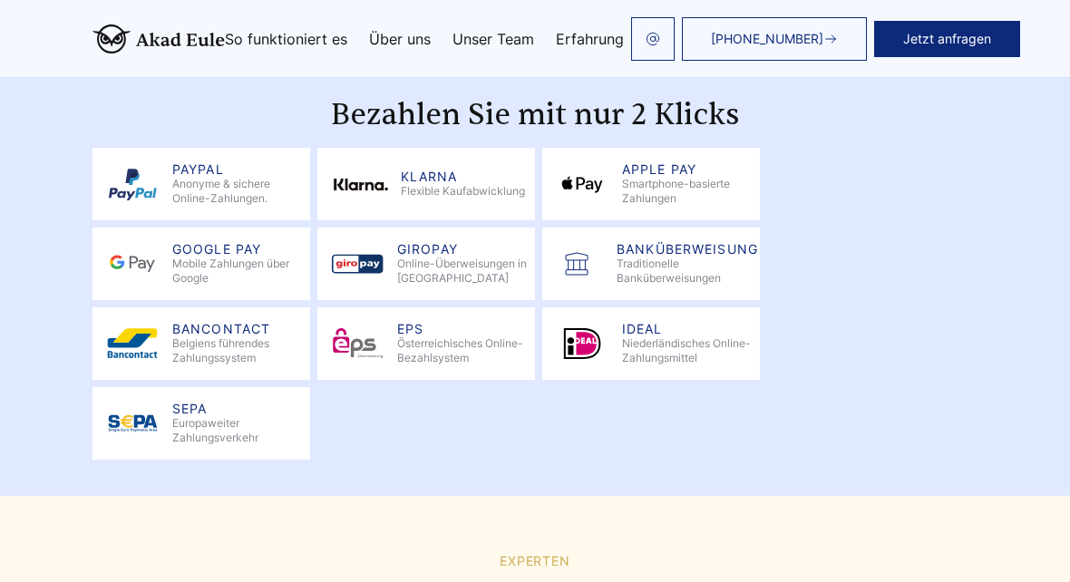
scroll to position [2543, 0]
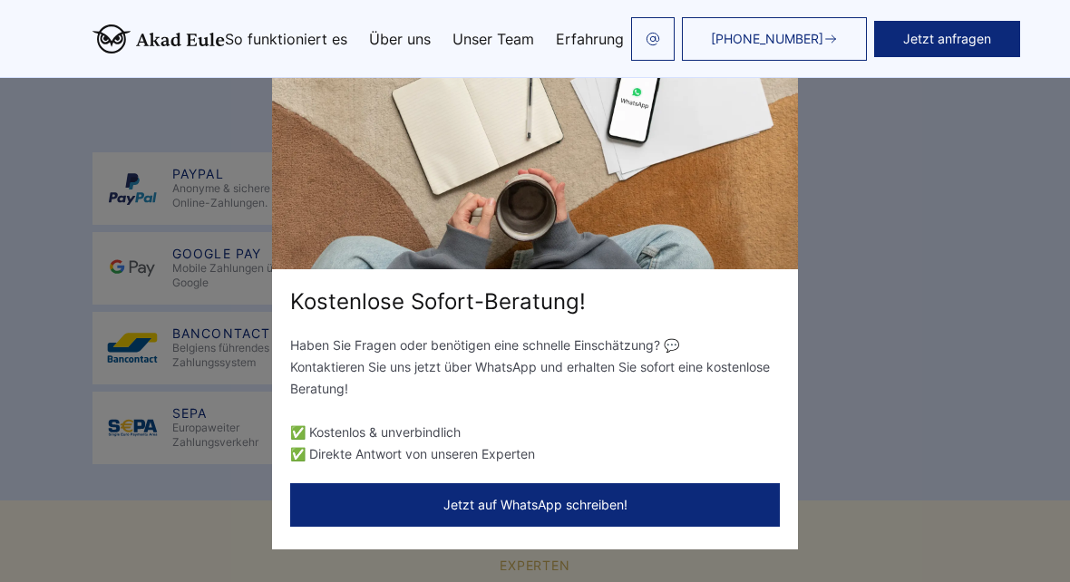
click at [921, 481] on div "Kostenlose Sofort-Beratung! Haben Sie Fragen oder benötigen eine schnelle Einsc…" at bounding box center [535, 291] width 1070 height 582
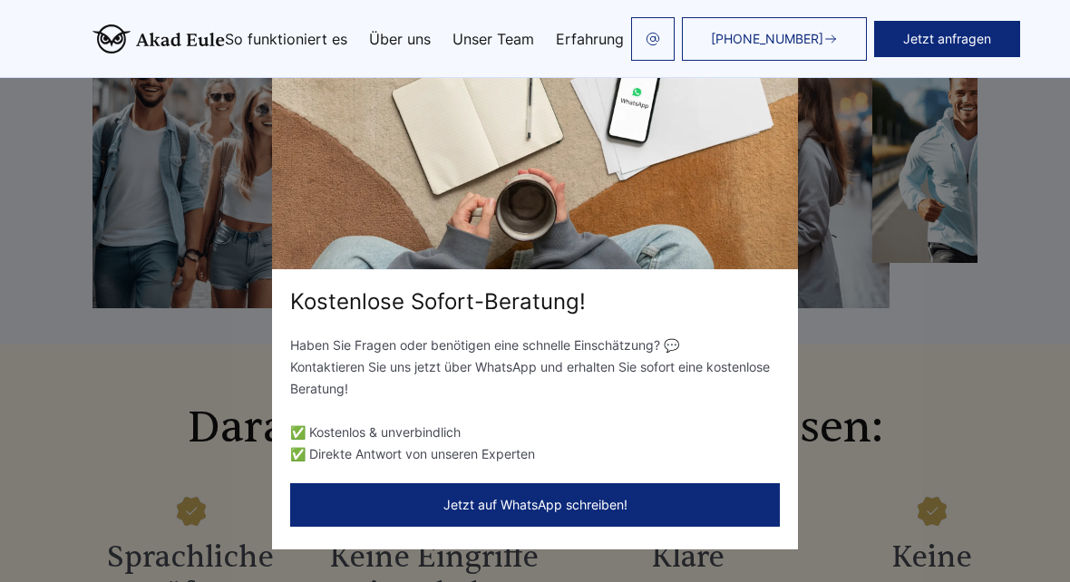
scroll to position [1631, 0]
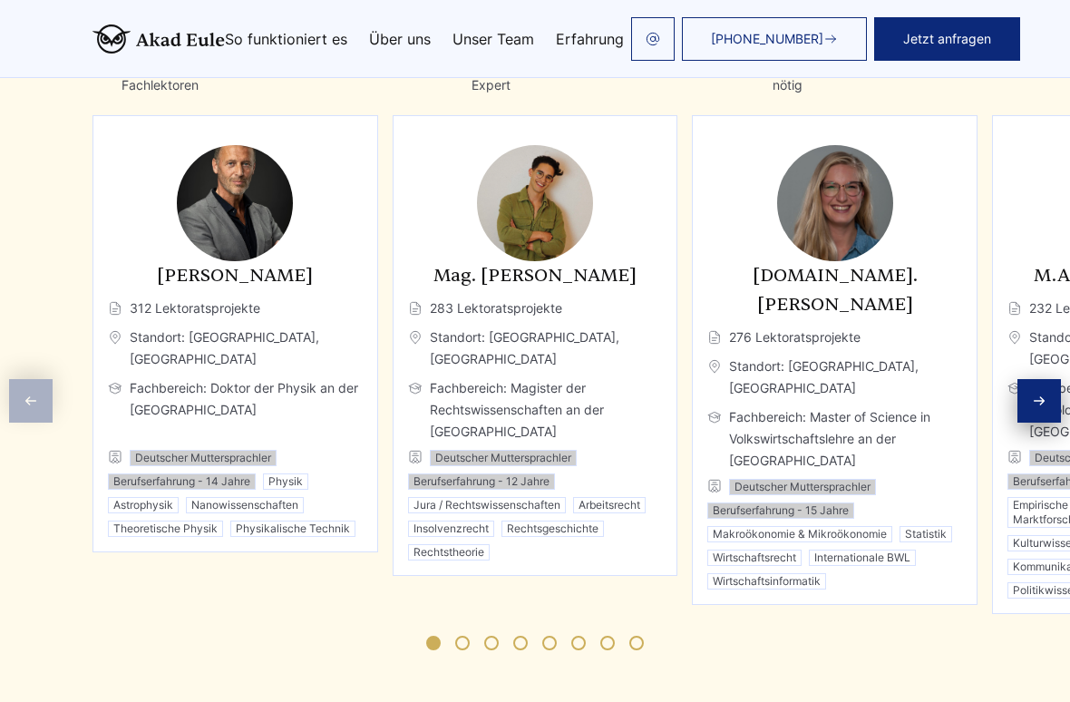
scroll to position [3165, 0]
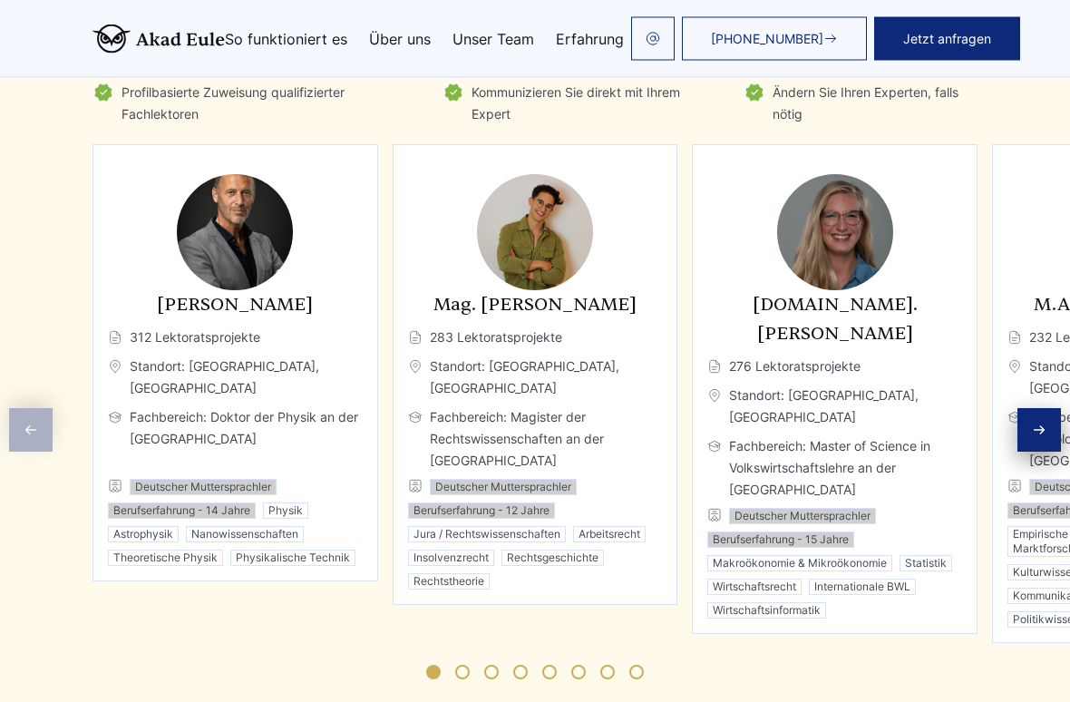
click at [1035, 424] on icon "Next slide" at bounding box center [1039, 431] width 15 height 15
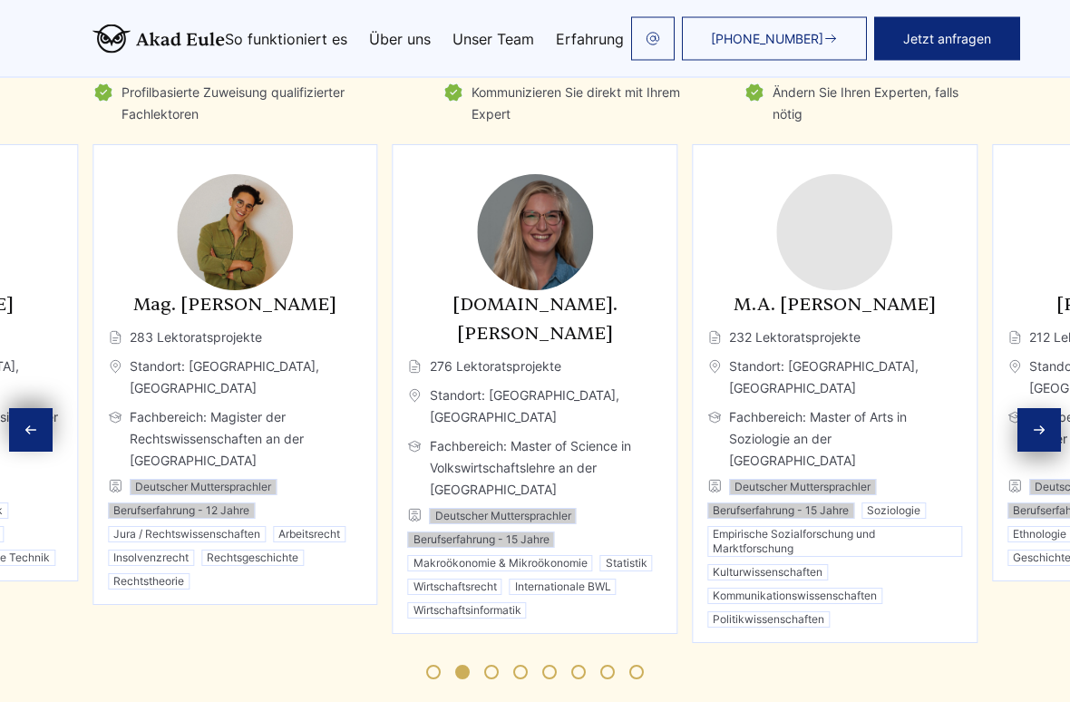
scroll to position [3166, 0]
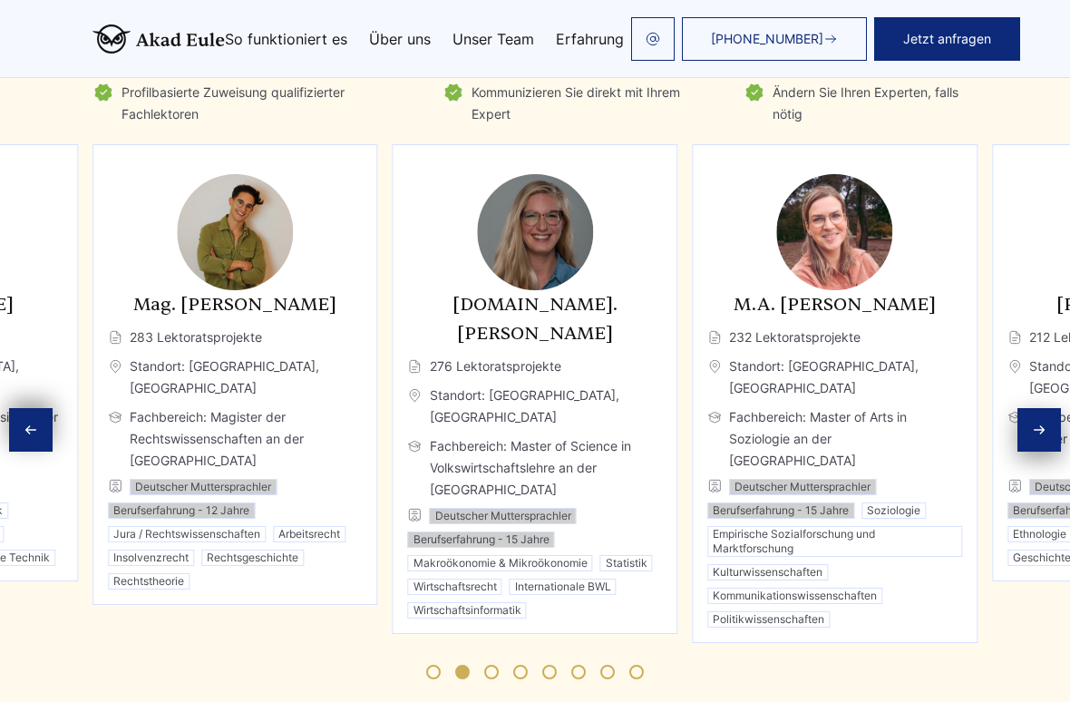
click at [1034, 423] on icon "Next slide" at bounding box center [1039, 430] width 15 height 15
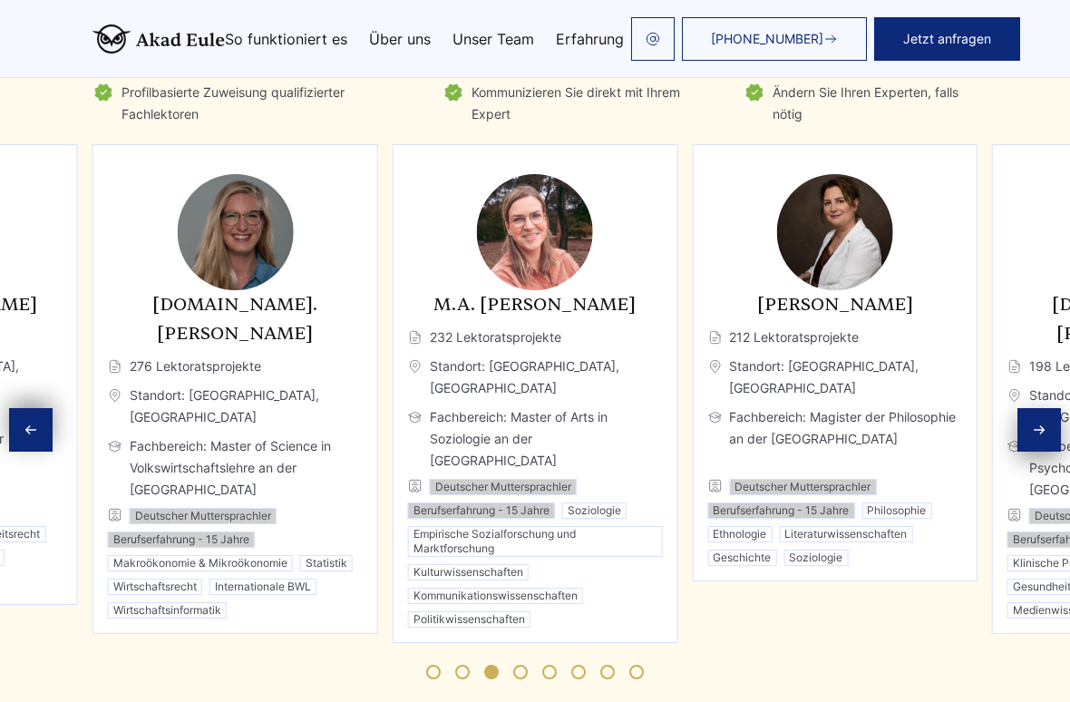
click at [1033, 423] on icon "Next slide" at bounding box center [1039, 430] width 15 height 15
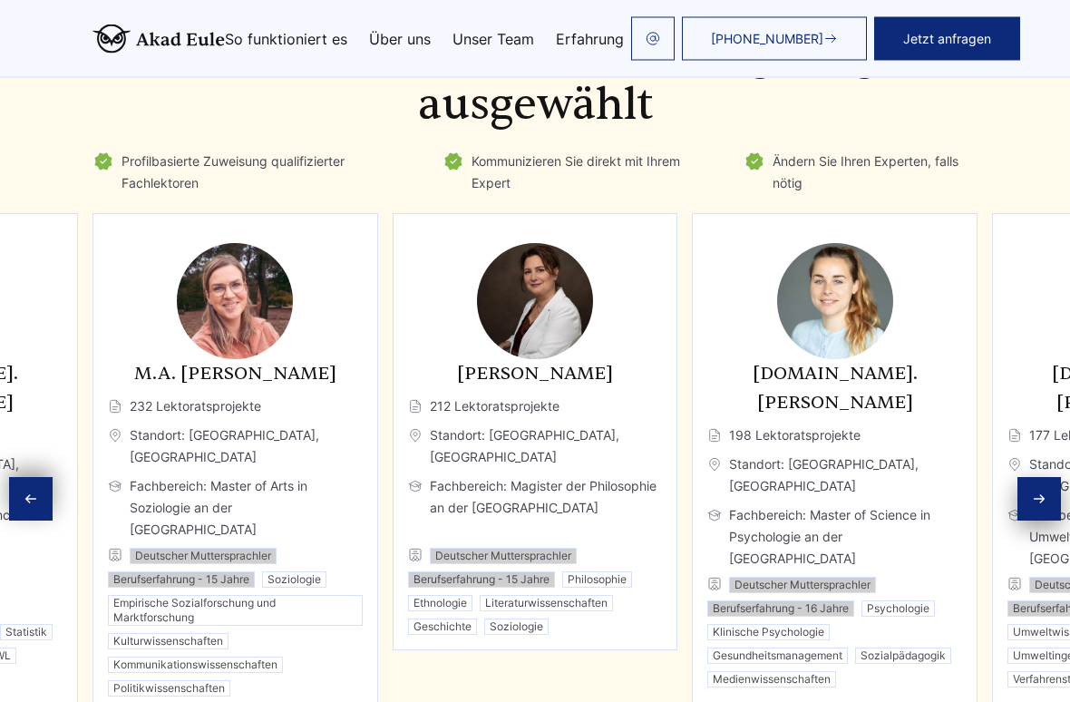
scroll to position [3098, 0]
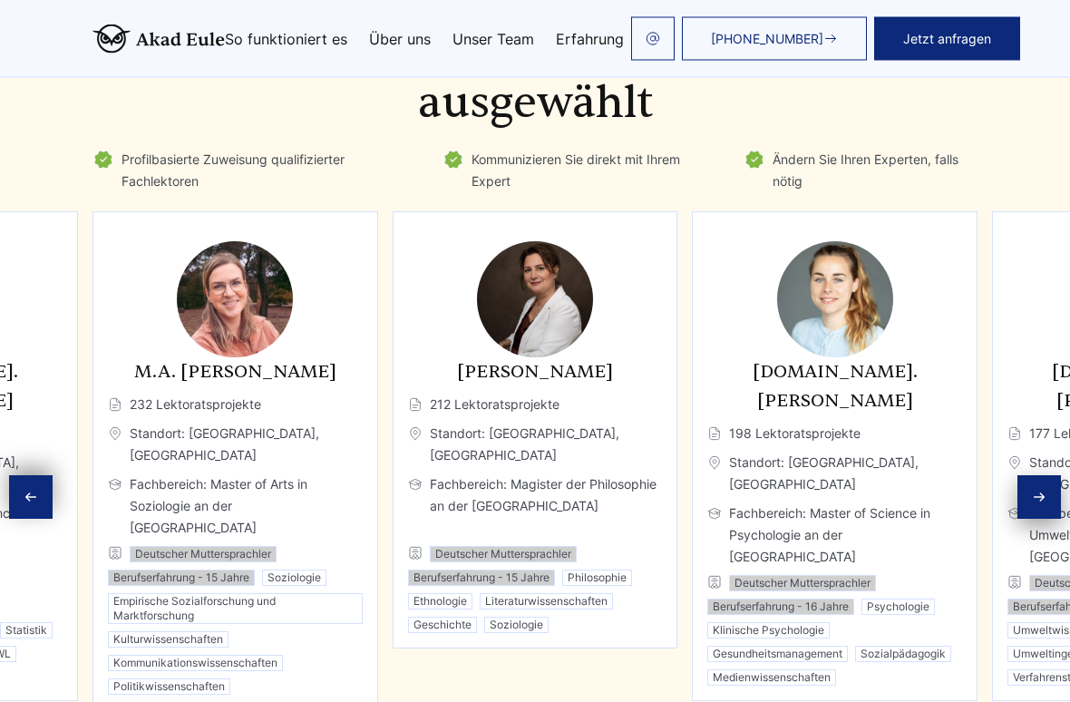
click at [629, 358] on h3 "[PERSON_NAME]" at bounding box center [535, 372] width 255 height 29
click at [576, 321] on img "5 / 11" at bounding box center [535, 300] width 116 height 116
click at [1036, 491] on icon "Next slide" at bounding box center [1039, 498] width 15 height 15
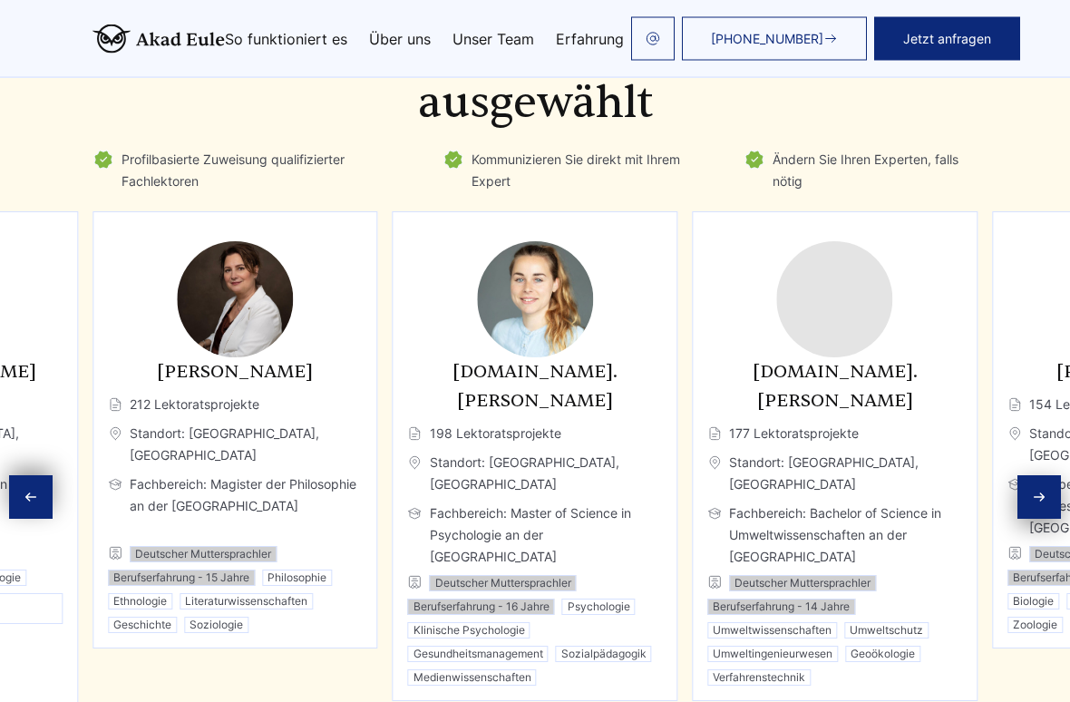
click at [1035, 491] on icon "Next slide" at bounding box center [1039, 498] width 15 height 15
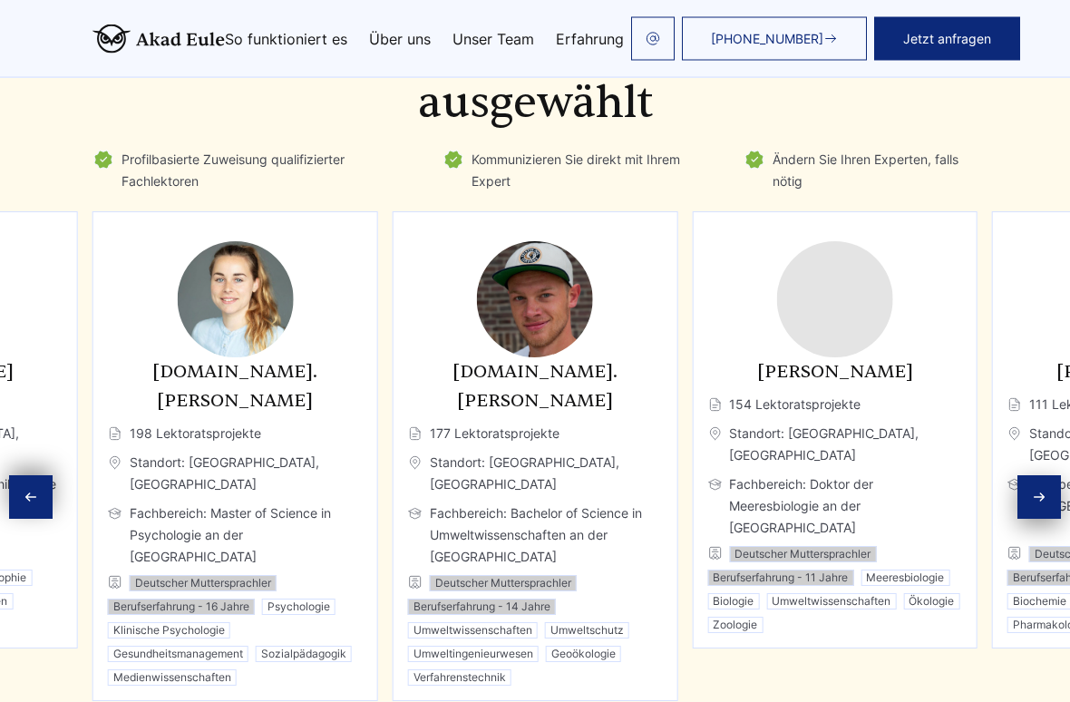
scroll to position [3099, 0]
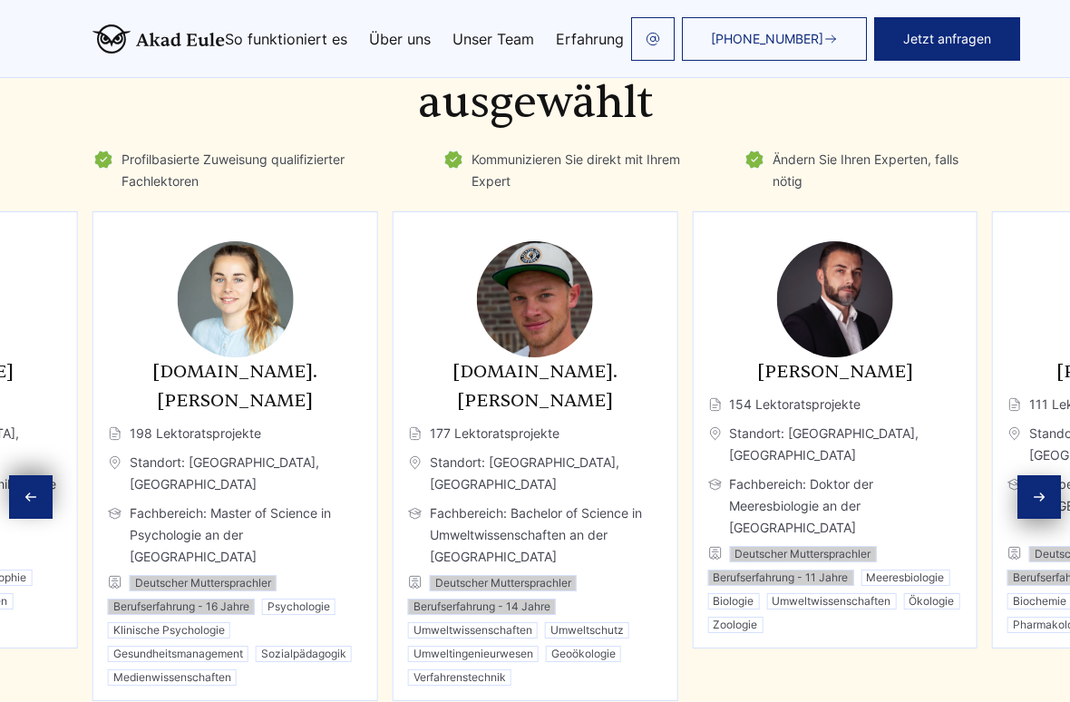
click at [1044, 490] on icon "Next slide" at bounding box center [1039, 497] width 15 height 15
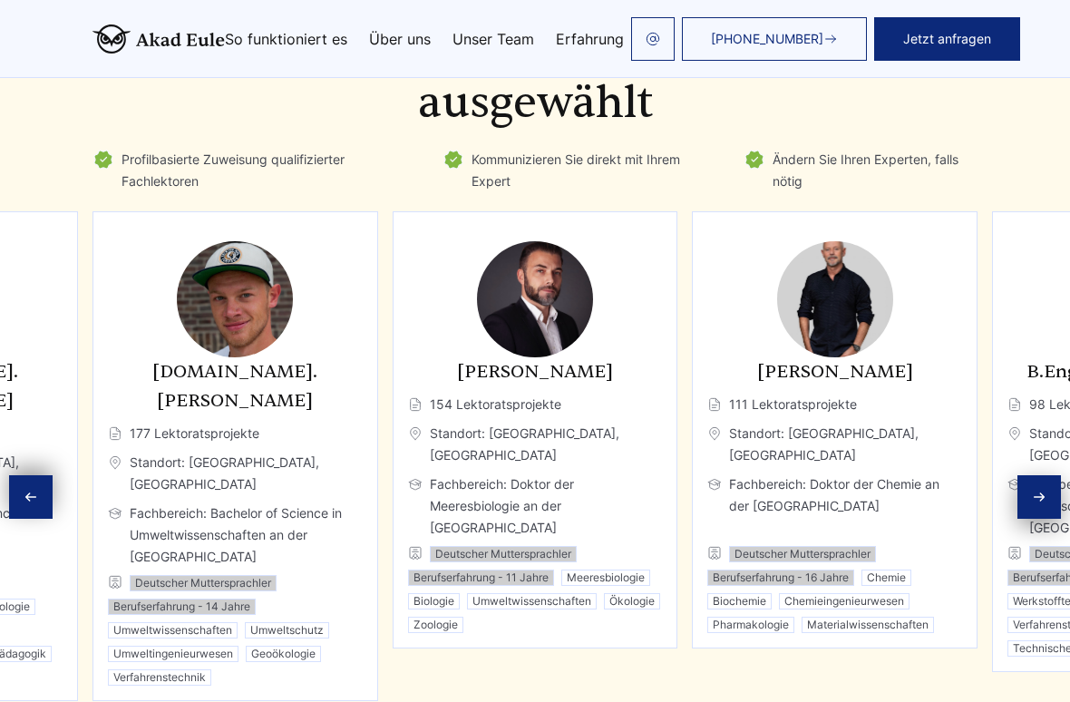
click at [1048, 475] on div "Next slide" at bounding box center [1040, 497] width 44 height 44
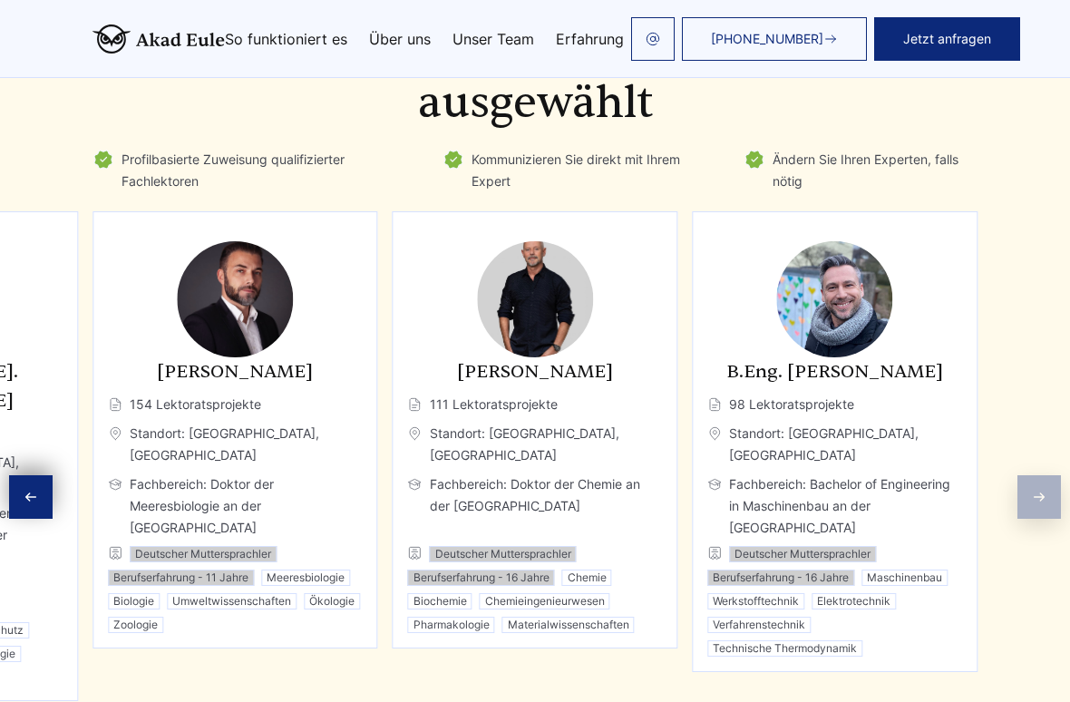
click at [1041, 457] on div "Experten Qualifizierte Fachleute, sorgfältig ausgewählt Profilbasierte Zuweisun…" at bounding box center [535, 386] width 1070 height 766
click at [1036, 461] on div "Experten Qualifizierte Fachleute, sorgfältig ausgewählt Profilbasierte Zuweisun…" at bounding box center [535, 386] width 1070 height 766
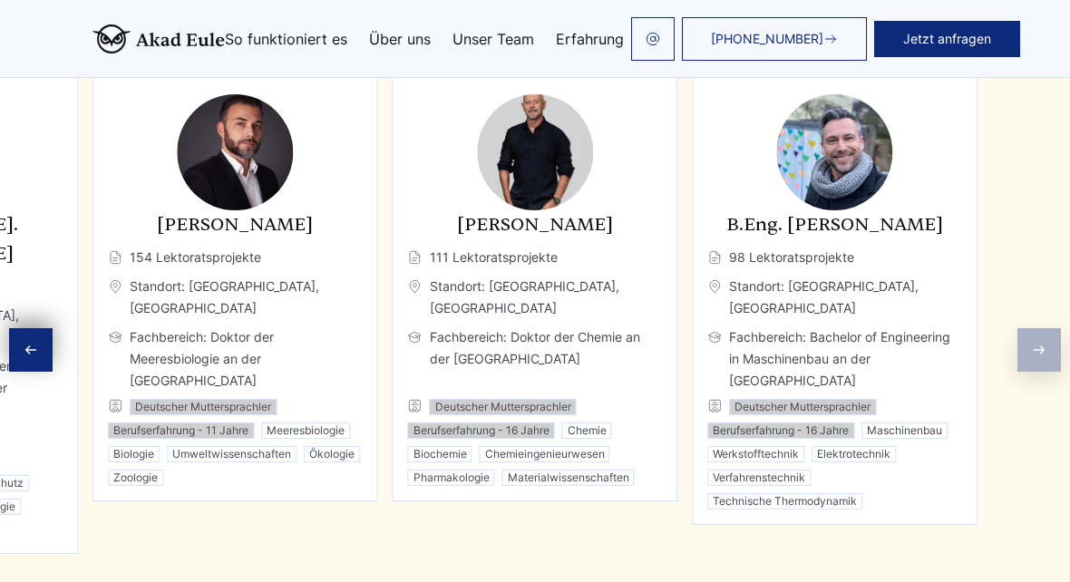
scroll to position [3245, 0]
click at [1042, 315] on div "Experten Qualifizierte Fachleute, sorgfältig ausgewählt Profilbasierte Zuweisun…" at bounding box center [535, 240] width 1070 height 766
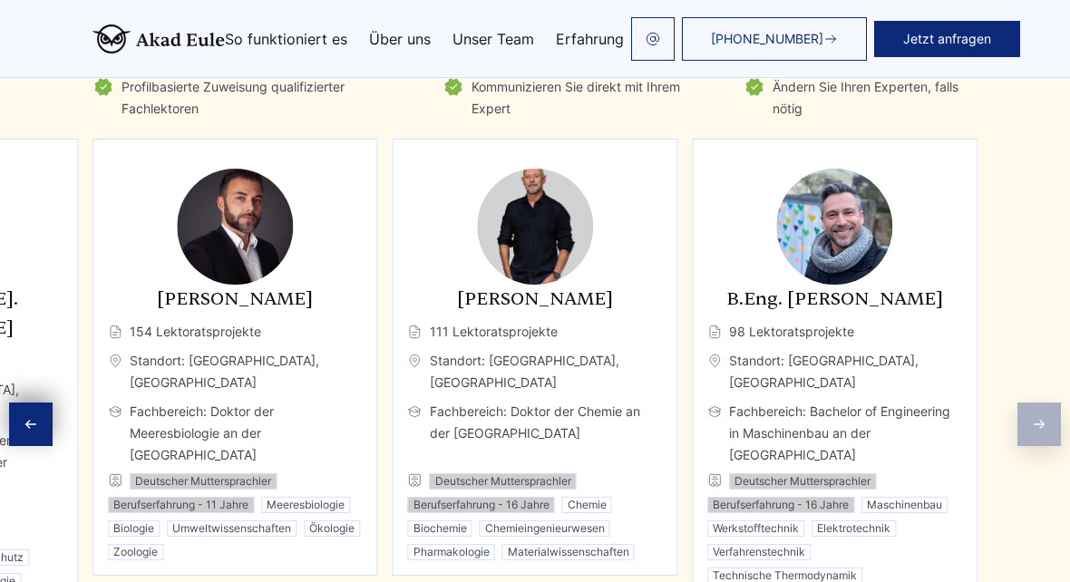
scroll to position [3171, 0]
click at [43, 404] on div "Previous slide" at bounding box center [31, 426] width 44 height 44
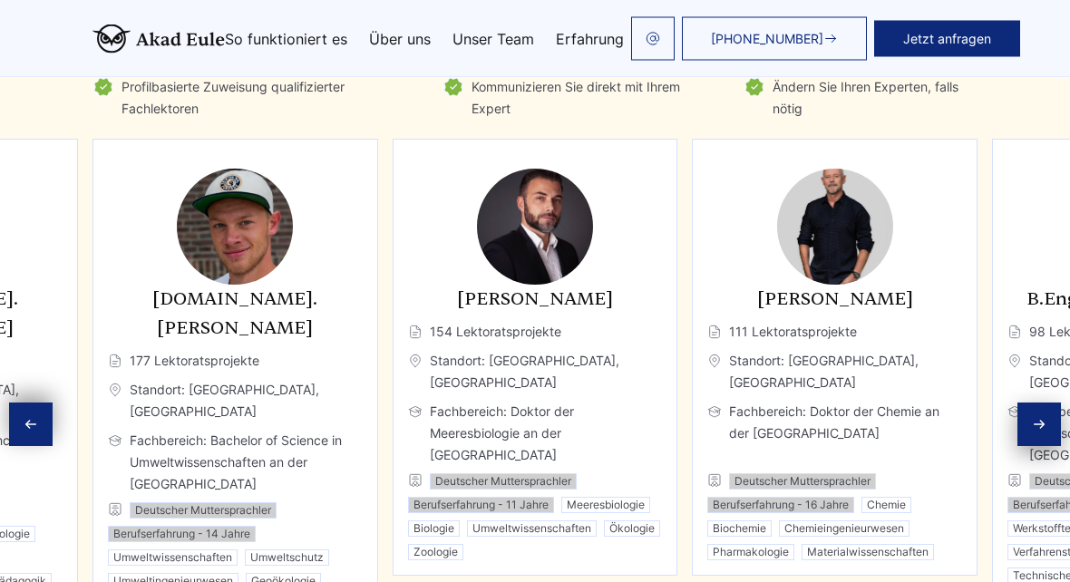
scroll to position [3172, 0]
click at [41, 403] on div "Previous slide" at bounding box center [31, 425] width 44 height 44
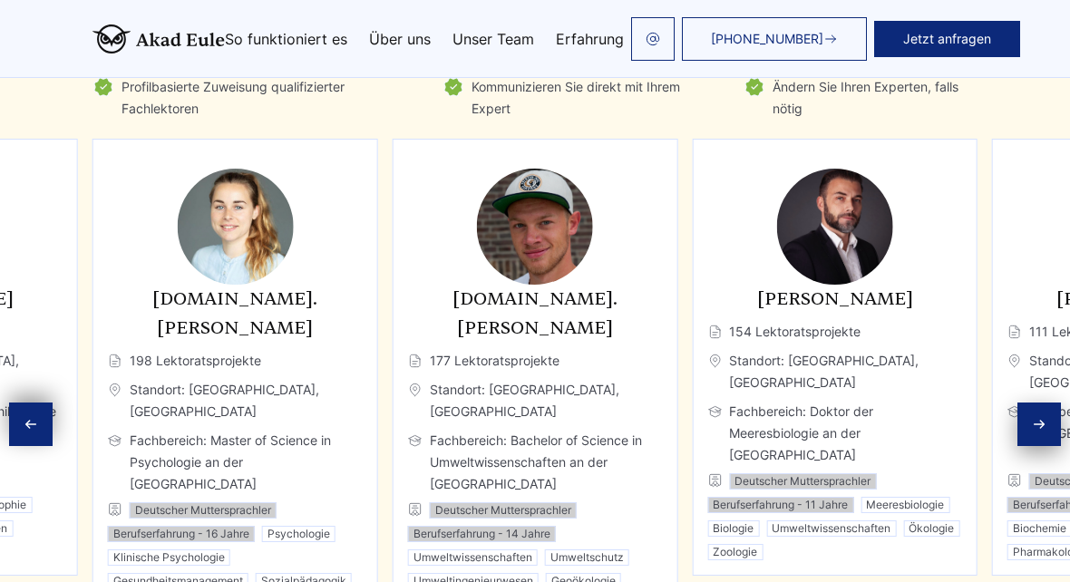
click at [34, 417] on icon "Previous slide" at bounding box center [31, 424] width 15 height 15
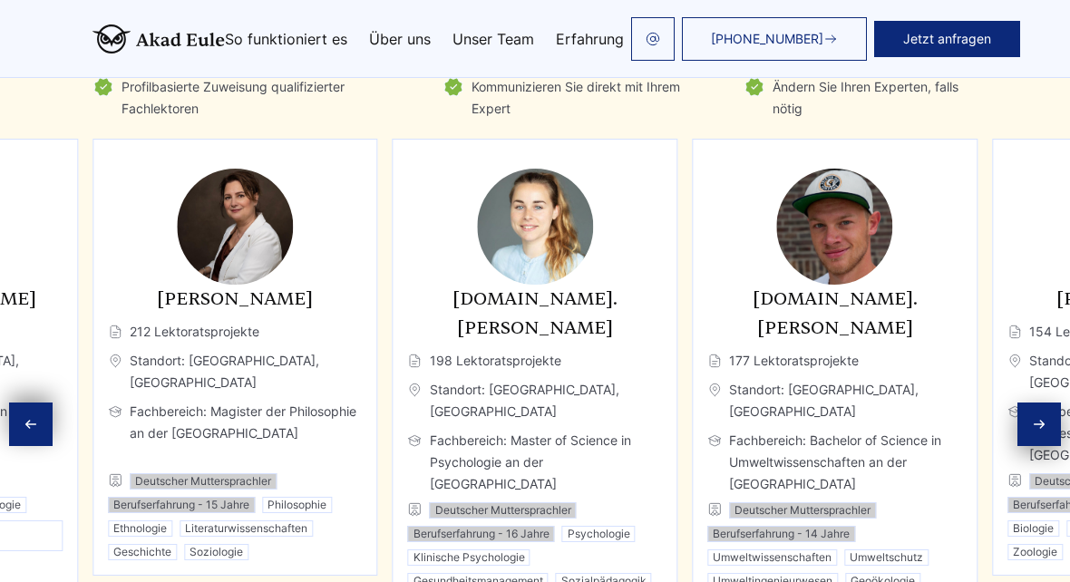
click at [33, 403] on div "Previous slide" at bounding box center [31, 425] width 44 height 44
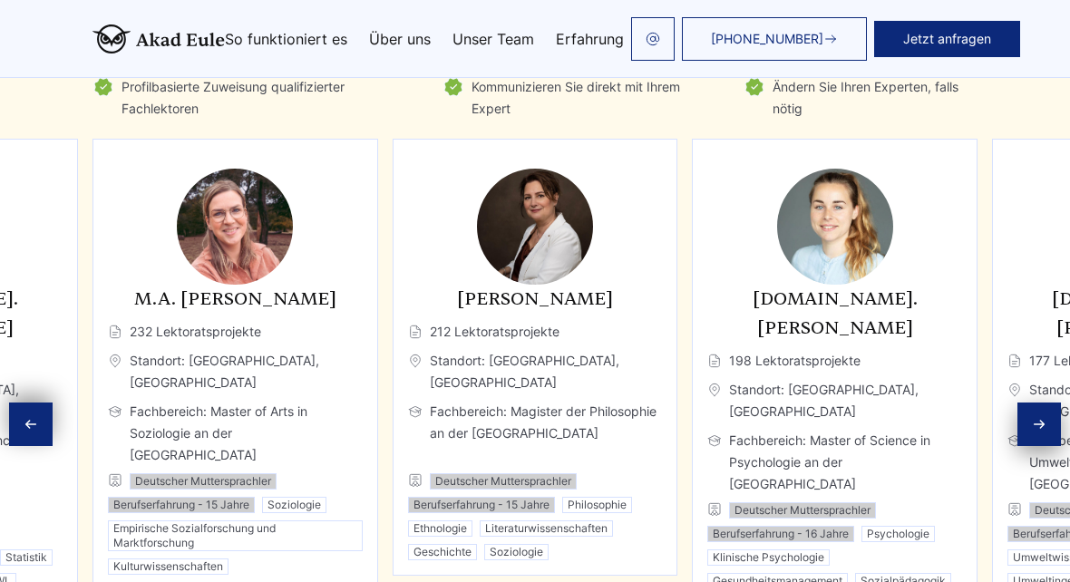
click at [36, 417] on icon "Previous slide" at bounding box center [31, 424] width 15 height 15
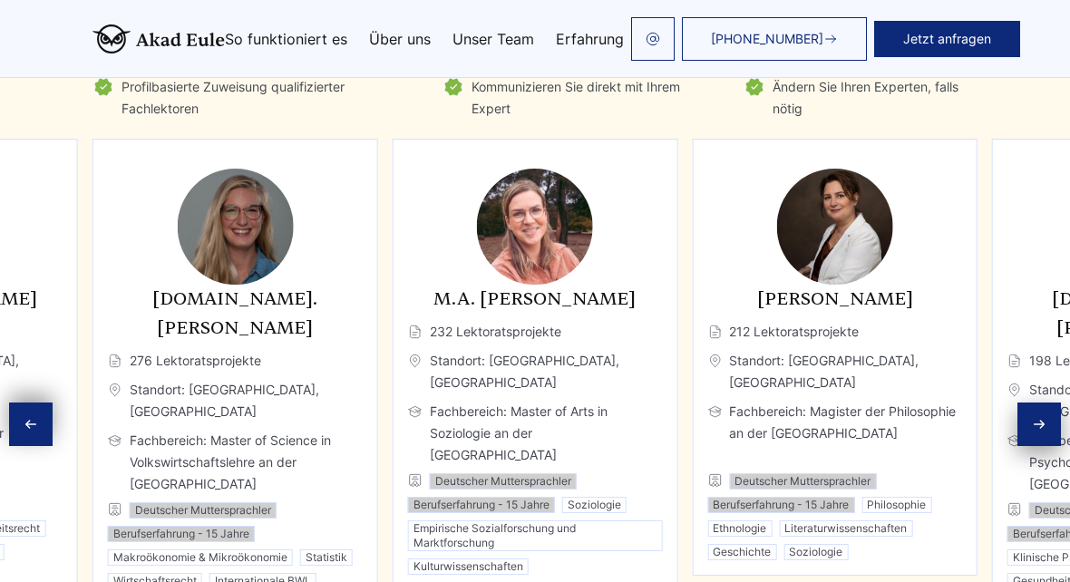
click at [34, 403] on div "Previous slide" at bounding box center [31, 425] width 44 height 44
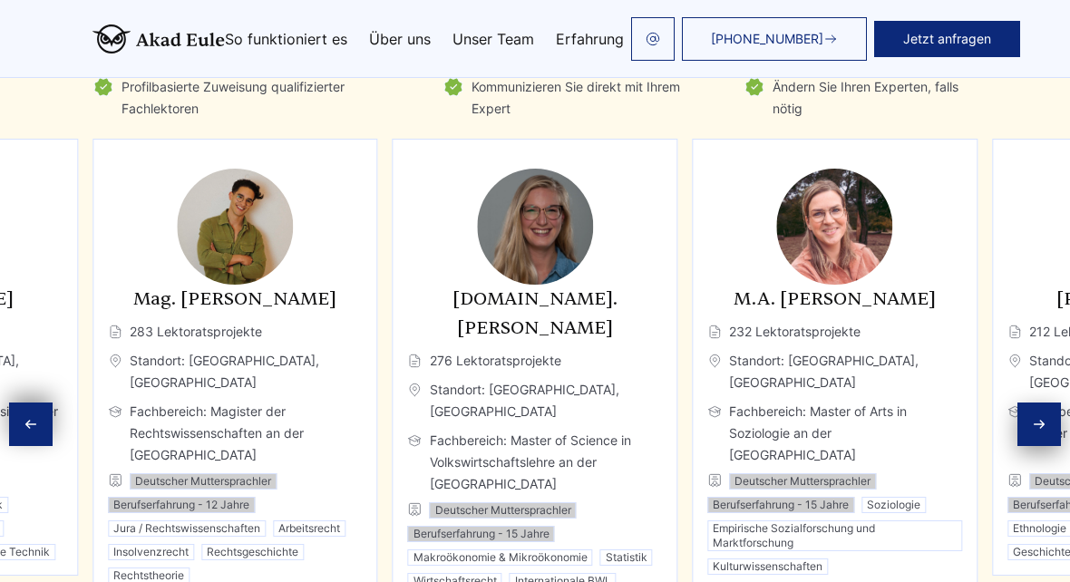
click at [34, 403] on div "Previous slide" at bounding box center [31, 425] width 44 height 44
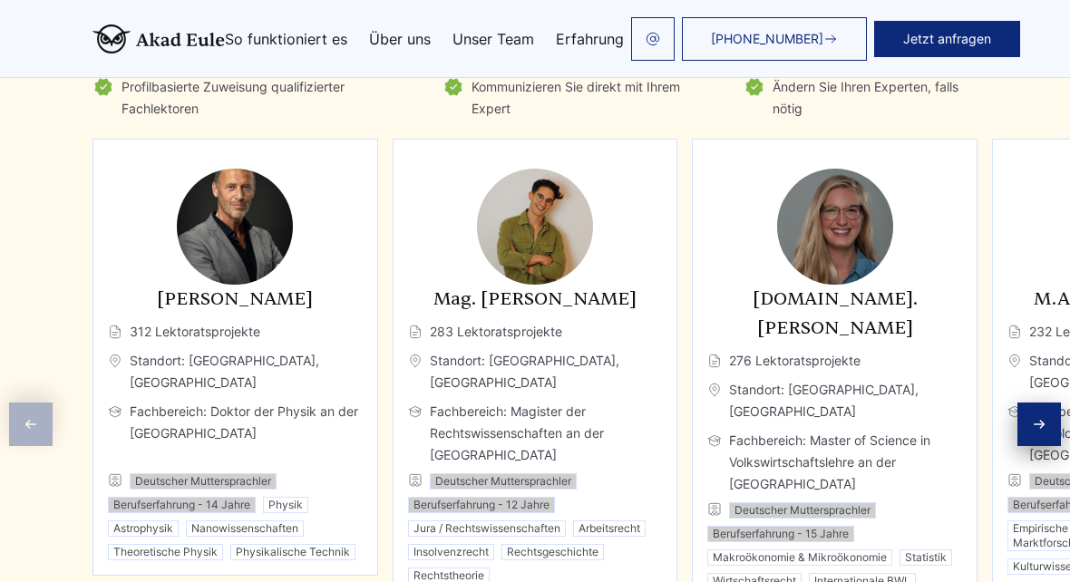
click at [34, 384] on div "Experten Qualifizierte Fachleute, sorgfältig ausgewählt Profilbasierte Zuweisun…" at bounding box center [535, 313] width 1070 height 766
click at [29, 374] on div "Experten Qualifizierte Fachleute, sorgfältig ausgewählt Profilbasierte Zuweisun…" at bounding box center [535, 313] width 1070 height 766
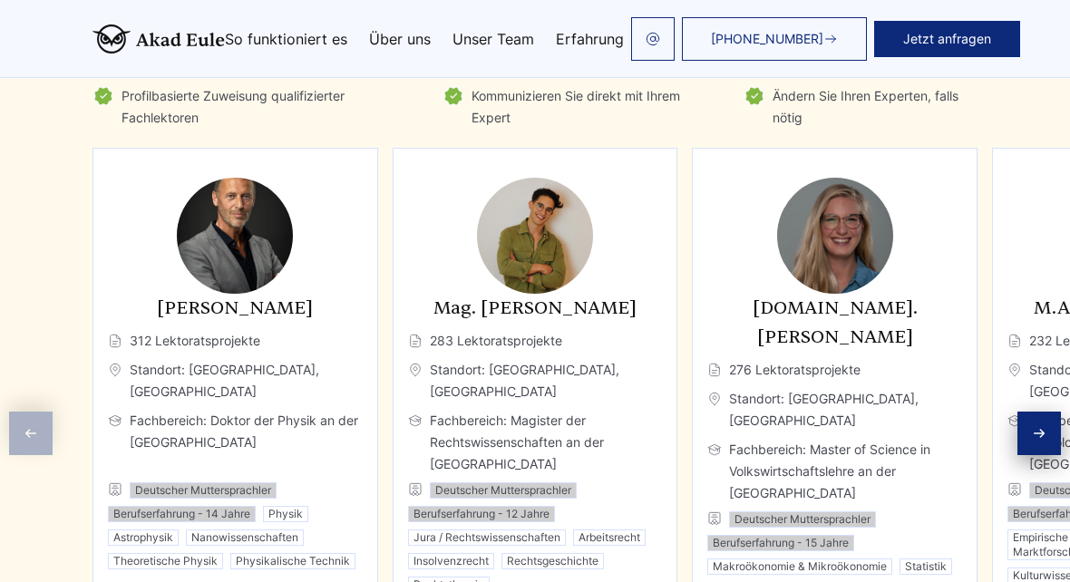
scroll to position [3157, 0]
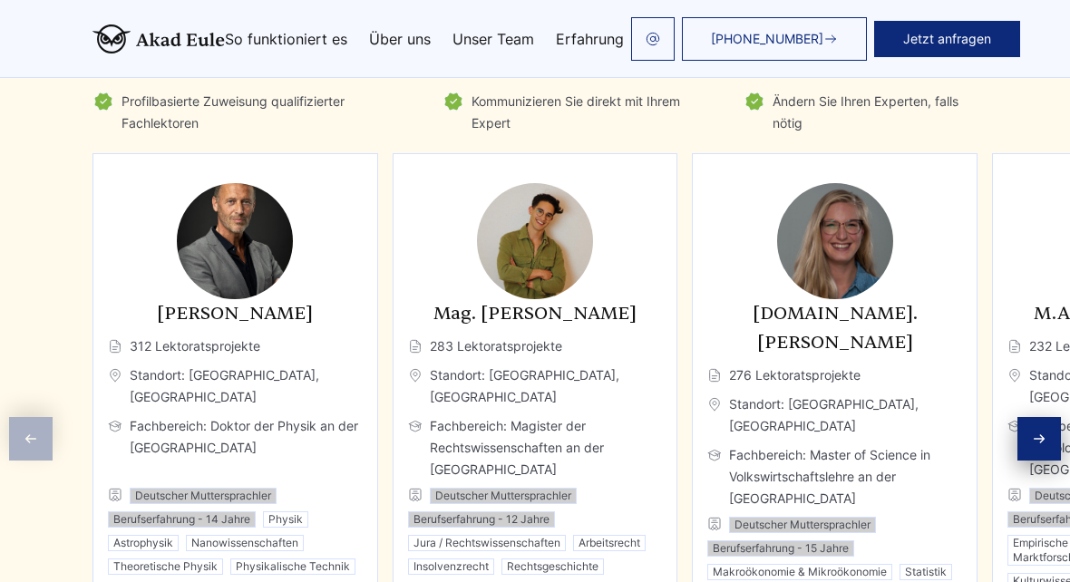
click at [94, 440] on div "[PERSON_NAME] 312 Lektoratsprojekte Standort: [GEOGRAPHIC_DATA], [GEOGRAPHIC_DA…" at bounding box center [236, 371] width 286 height 437
click at [1044, 417] on div "Next slide" at bounding box center [1040, 439] width 44 height 44
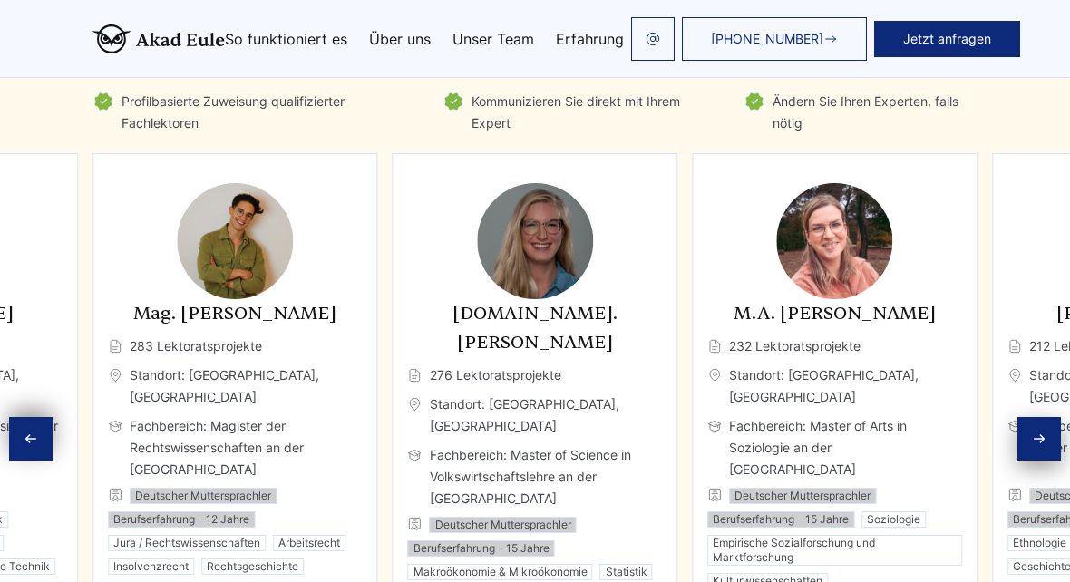
click at [1039, 432] on icon "Next slide" at bounding box center [1039, 439] width 15 height 15
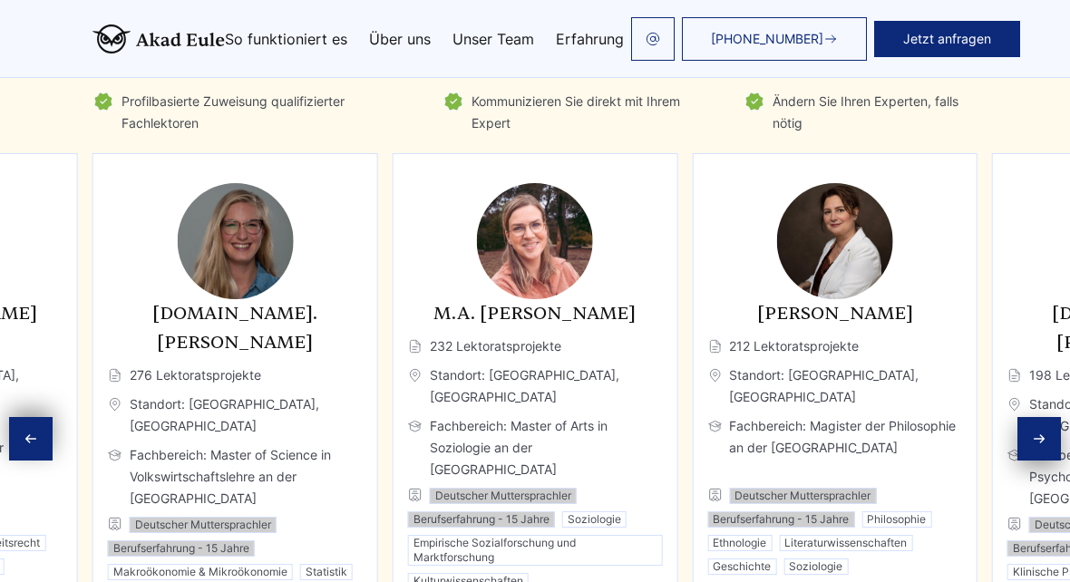
click at [1033, 432] on icon "Next slide" at bounding box center [1039, 439] width 15 height 15
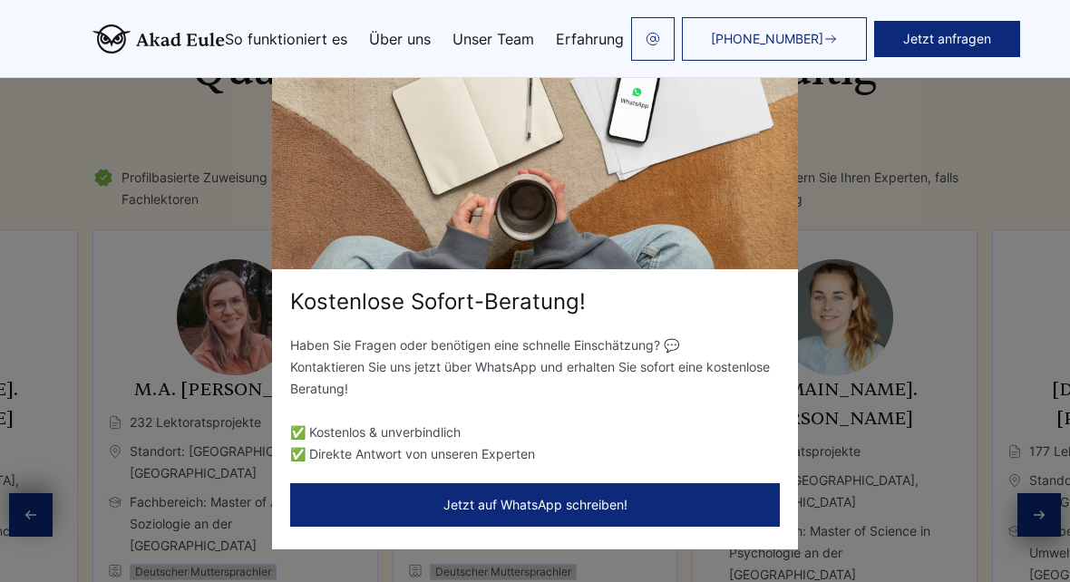
scroll to position [2969, 0]
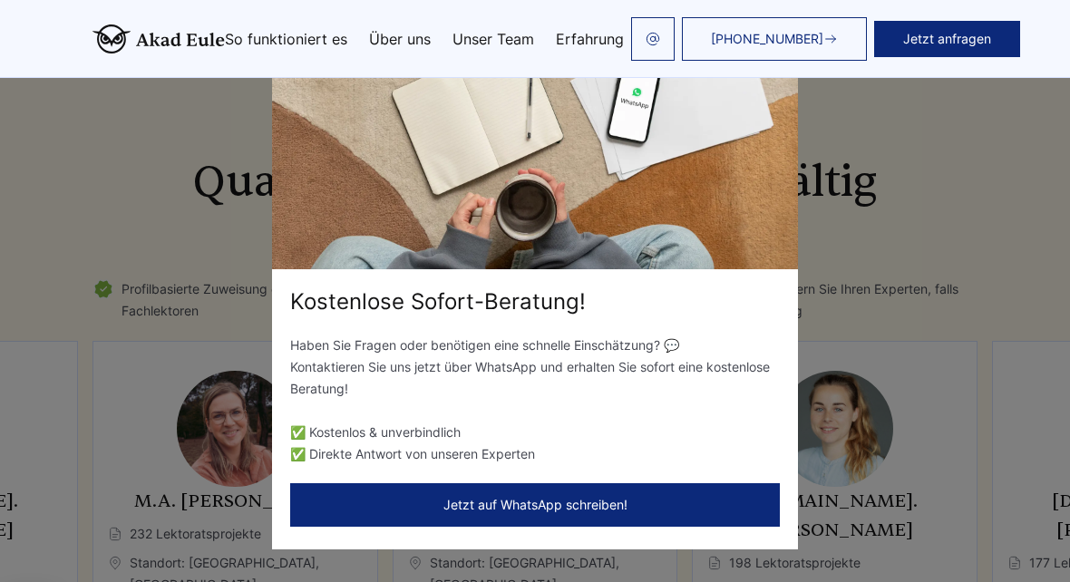
click at [923, 165] on div "Kostenlose Sofort-Beratung! Haben Sie Fragen oder benötigen eine schnelle Einsc…" at bounding box center [535, 291] width 1070 height 582
